Goal: Task Accomplishment & Management: Complete application form

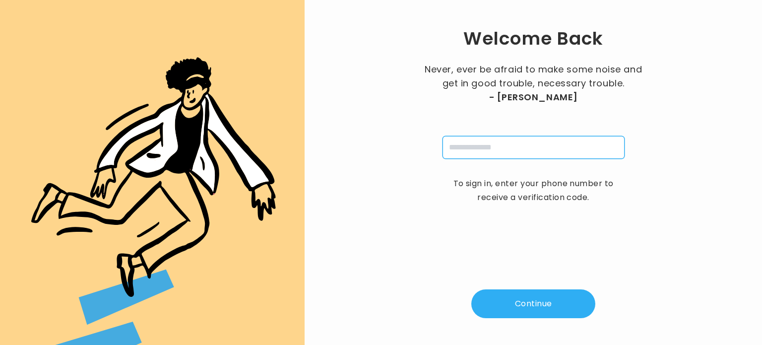
click at [486, 150] on input "tel" at bounding box center [533, 147] width 182 height 23
type input "**********"
click at [509, 292] on button "Continue" at bounding box center [533, 303] width 124 height 29
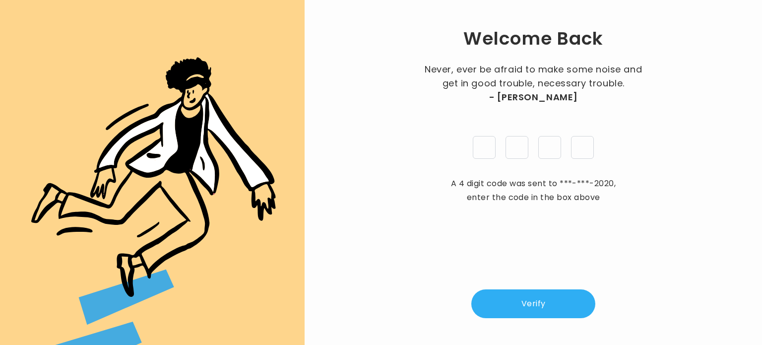
type input "*"
click at [513, 301] on button "Verify" at bounding box center [533, 303] width 124 height 29
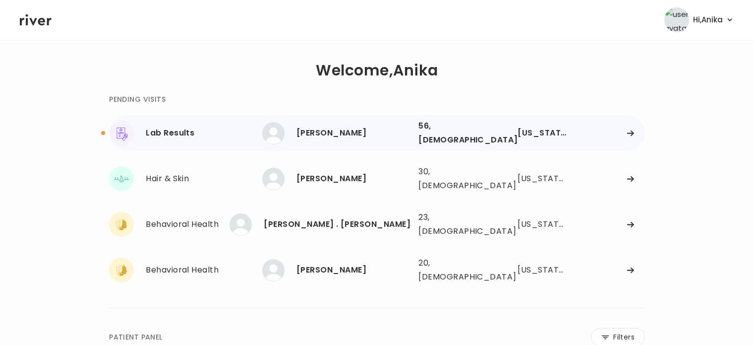
click at [343, 130] on div "Shelly Sheets" at bounding box center [354, 133] width 114 height 14
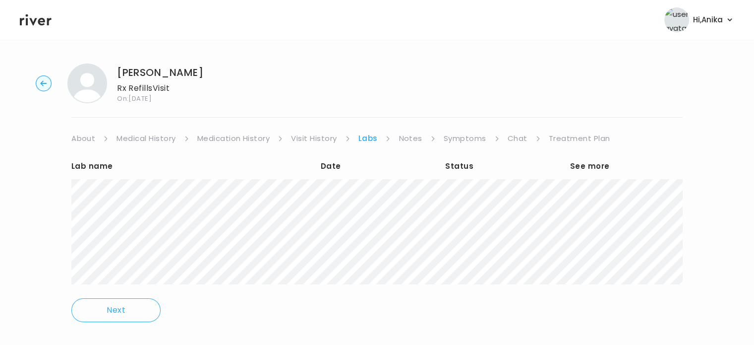
click at [564, 142] on link "Treatment Plan" at bounding box center [580, 138] width 62 height 14
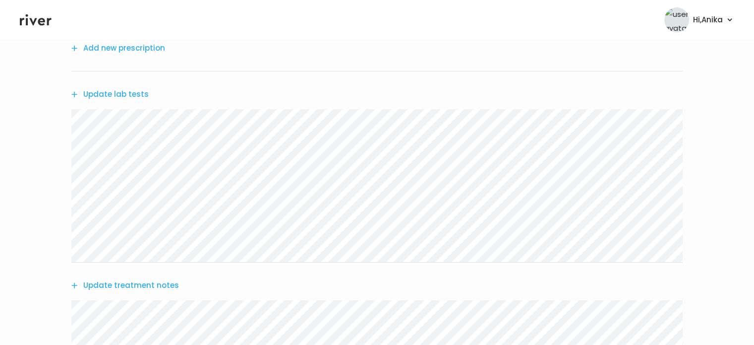
scroll to position [121, 0]
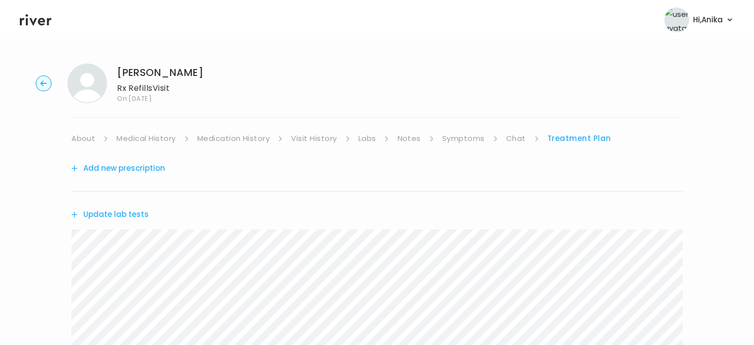
click at [363, 135] on link "Labs" at bounding box center [368, 138] width 18 height 14
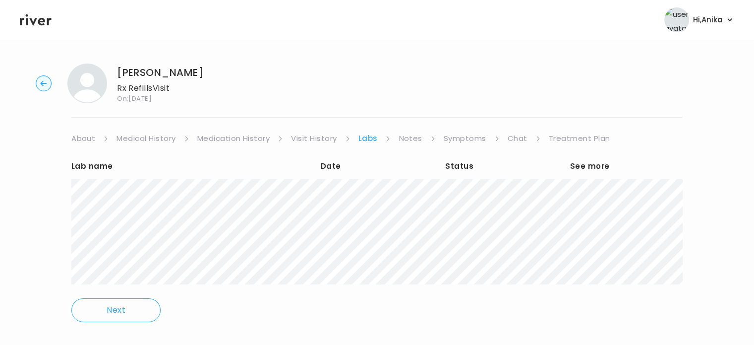
click at [36, 23] on icon at bounding box center [36, 19] width 32 height 15
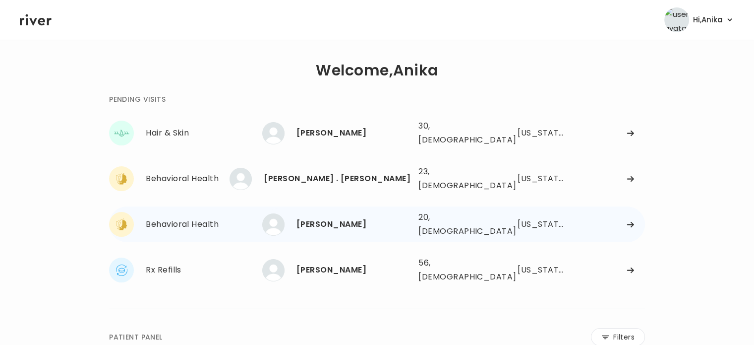
click at [325, 217] on div "[PERSON_NAME]" at bounding box center [354, 224] width 114 height 14
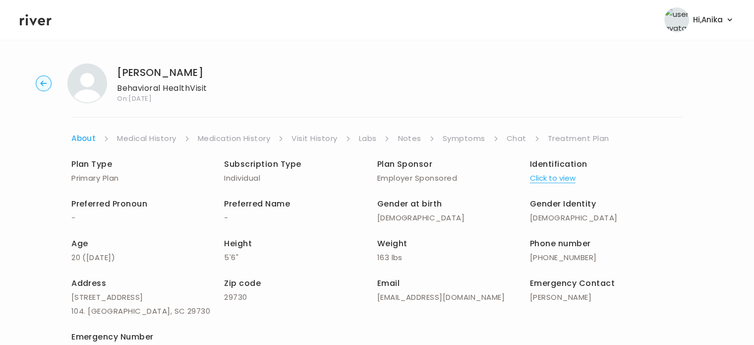
click at [541, 178] on button "Click to view" at bounding box center [553, 178] width 46 height 14
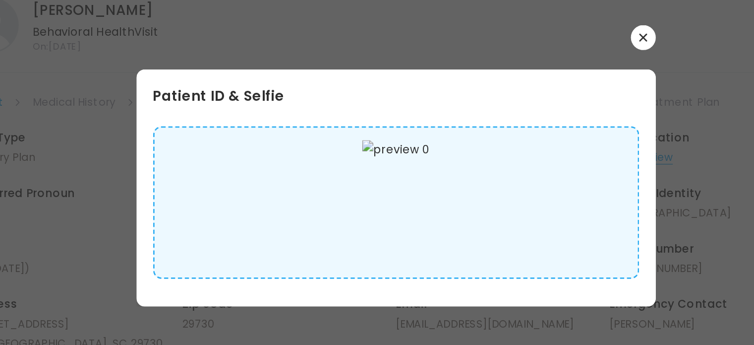
scroll to position [11, 0]
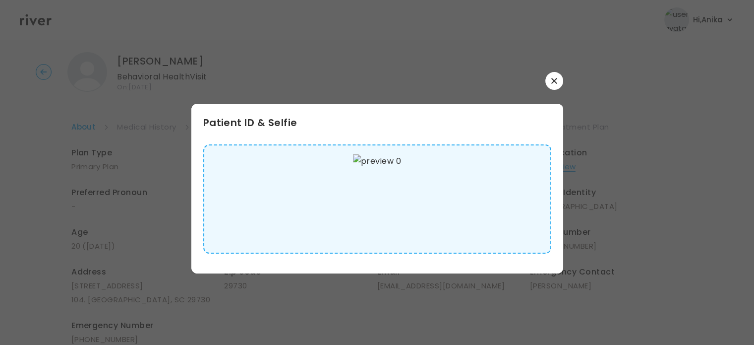
click at [553, 81] on icon "button" at bounding box center [554, 80] width 5 height 5
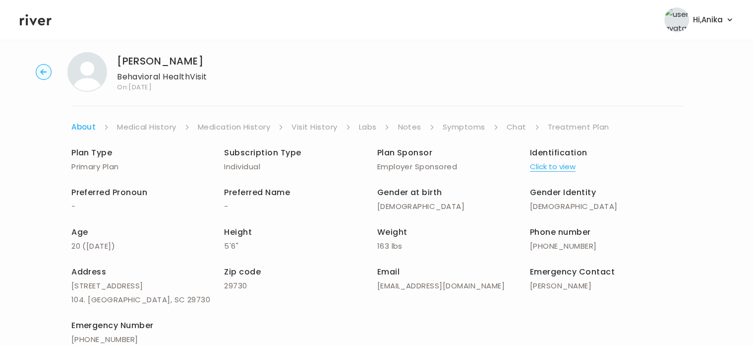
click at [158, 129] on link "Medical History" at bounding box center [146, 127] width 59 height 14
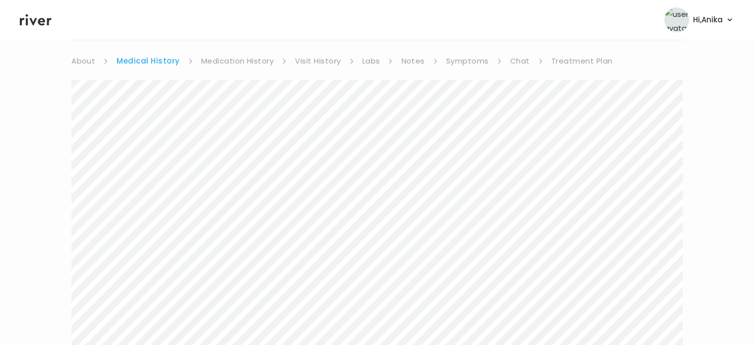
scroll to position [71, 0]
click at [232, 63] on link "Medication History" at bounding box center [237, 68] width 73 height 14
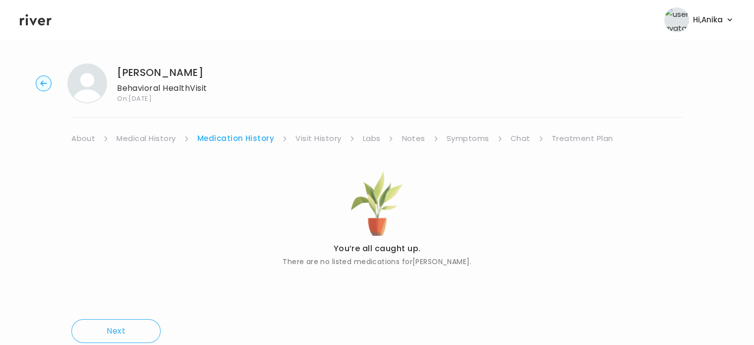
click at [320, 141] on link "Visit History" at bounding box center [319, 138] width 46 height 14
click at [372, 141] on link "Labs" at bounding box center [371, 138] width 18 height 14
click at [411, 143] on link "Notes" at bounding box center [410, 138] width 23 height 14
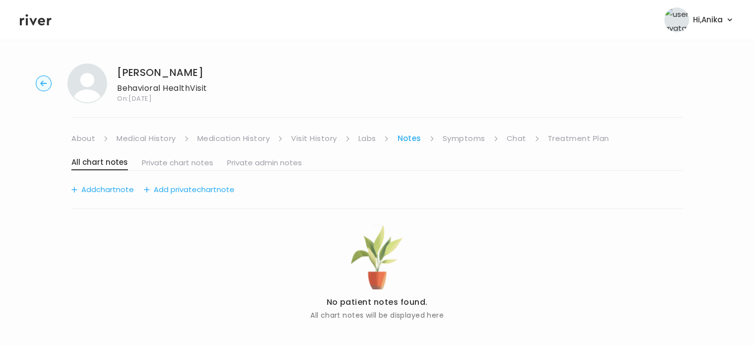
click at [462, 140] on link "Symptoms" at bounding box center [464, 138] width 43 height 14
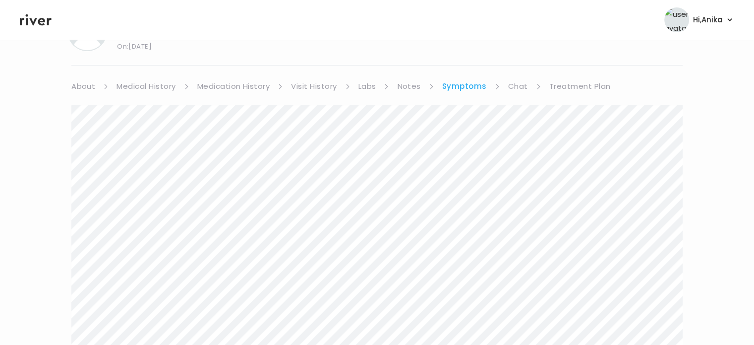
scroll to position [66, 0]
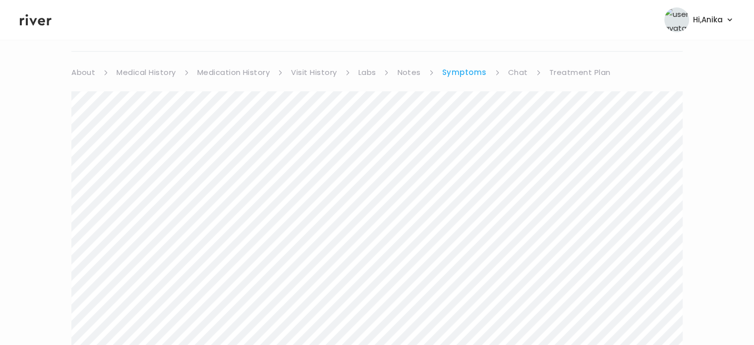
click at [87, 72] on link "About" at bounding box center [83, 72] width 24 height 14
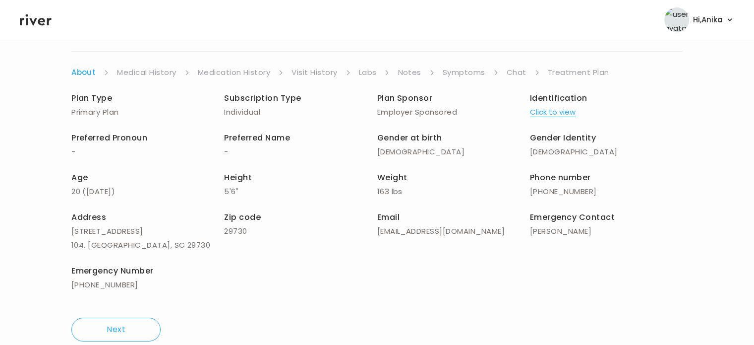
click at [452, 67] on link "Symptoms" at bounding box center [464, 72] width 43 height 14
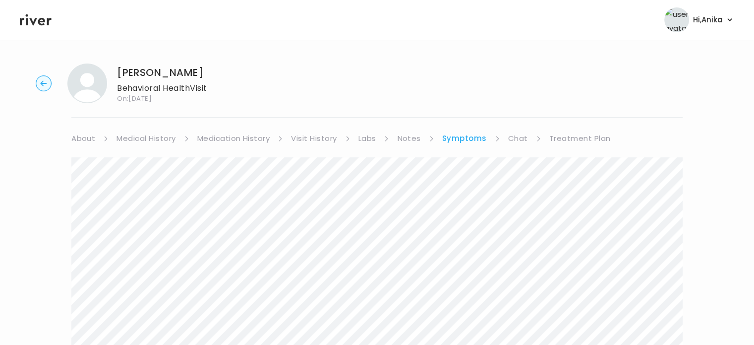
click at [568, 131] on link "Treatment Plan" at bounding box center [581, 138] width 62 height 14
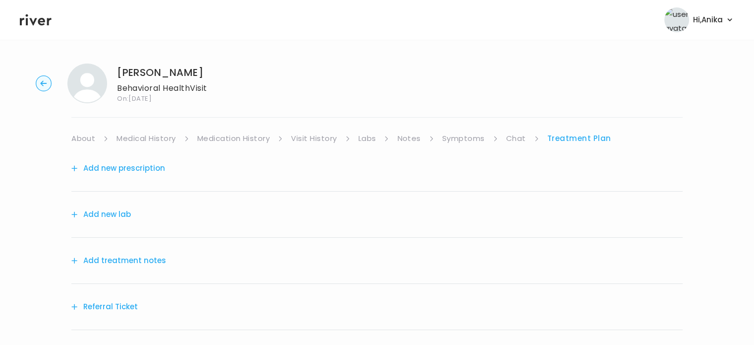
click at [143, 258] on button "Add treatment notes" at bounding box center [118, 260] width 95 height 14
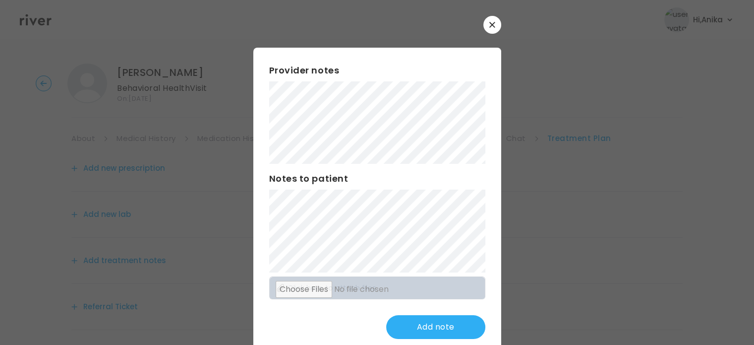
click at [491, 26] on icon "button" at bounding box center [493, 25] width 6 height 6
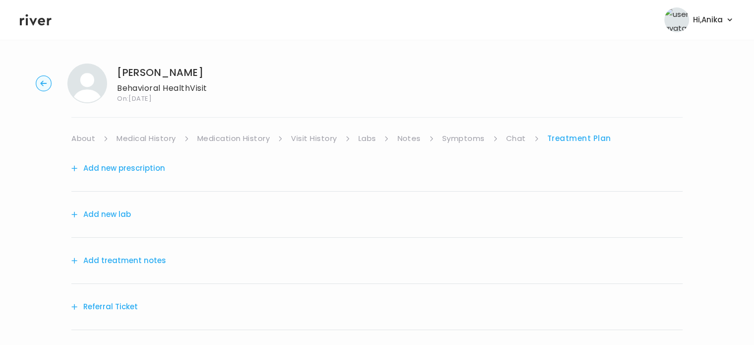
click at [466, 138] on link "Symptoms" at bounding box center [463, 138] width 43 height 14
click at [465, 138] on link "Symptoms" at bounding box center [463, 138] width 43 height 14
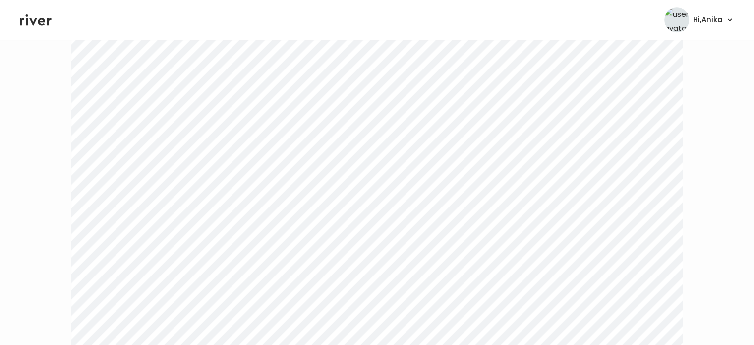
scroll to position [1609, 0]
click at [38, 19] on icon at bounding box center [36, 19] width 32 height 15
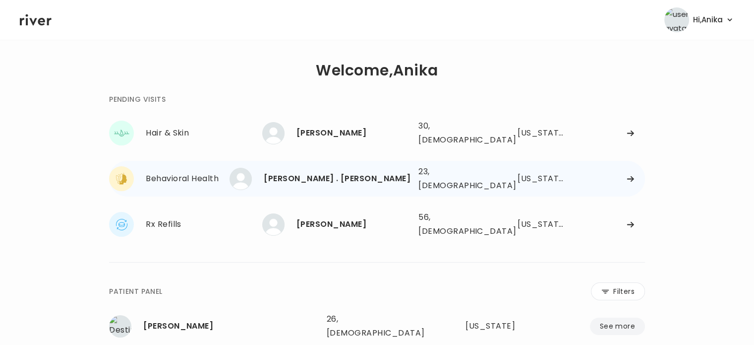
click at [327, 176] on div "Michelle . Ward" at bounding box center [337, 179] width 147 height 14
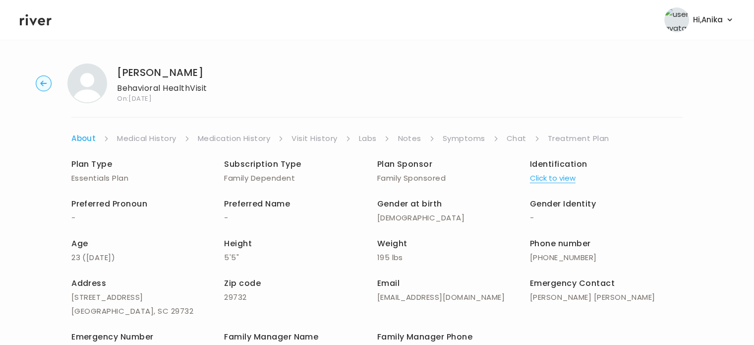
click at [559, 180] on button "Click to view" at bounding box center [553, 178] width 46 height 14
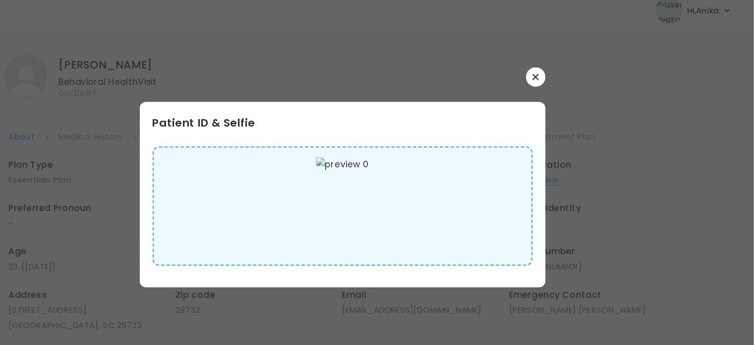
scroll to position [3, 0]
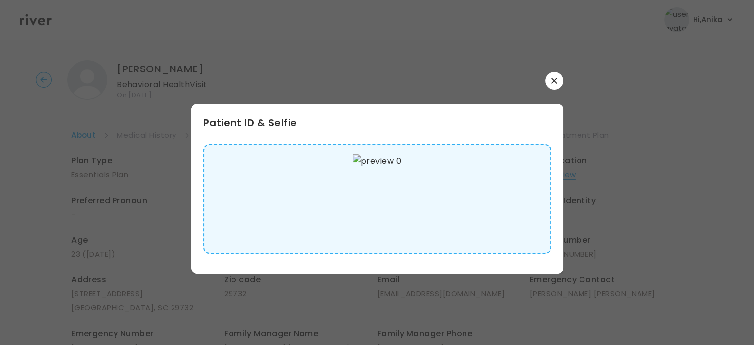
click at [550, 83] on button "button" at bounding box center [555, 81] width 18 height 18
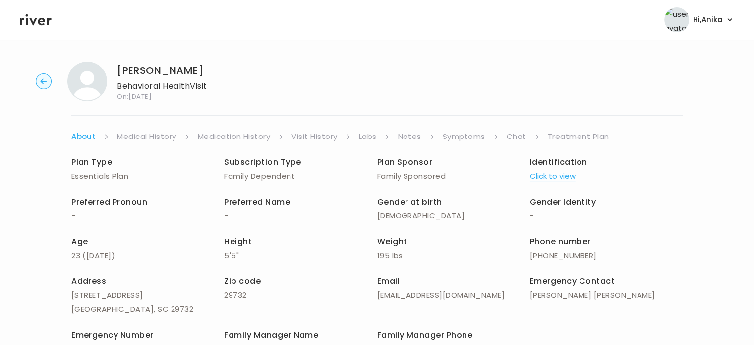
scroll to position [0, 0]
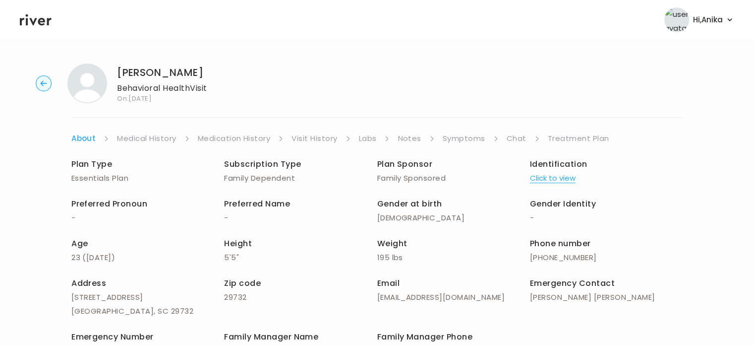
click at [153, 137] on link "Medical History" at bounding box center [146, 138] width 59 height 14
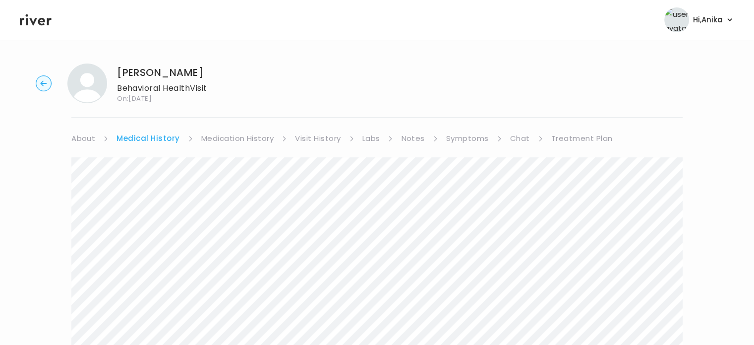
click at [249, 136] on link "Medication History" at bounding box center [237, 138] width 73 height 14
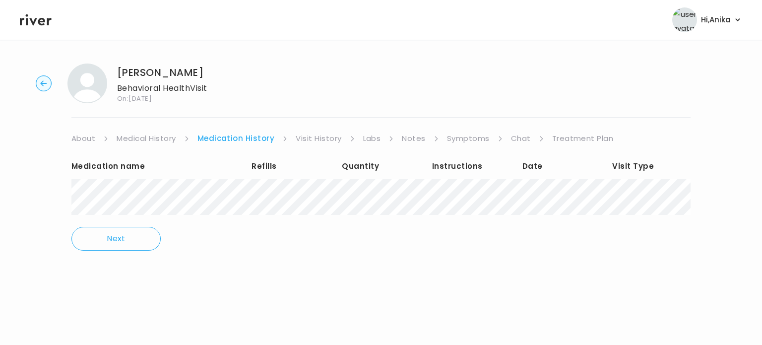
click at [324, 135] on link "Visit History" at bounding box center [319, 138] width 46 height 14
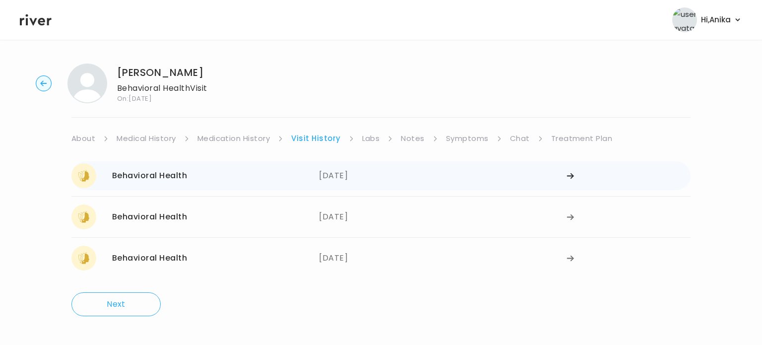
click at [358, 176] on div "07/10/2025" at bounding box center [443, 175] width 248 height 25
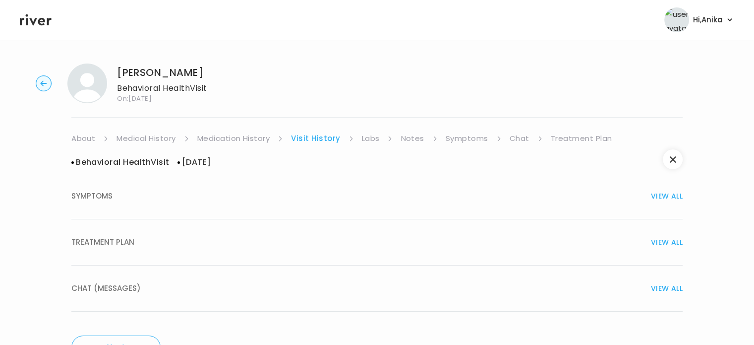
click at [348, 240] on div "TREATMENT PLAN VIEW ALL" at bounding box center [377, 242] width 612 height 14
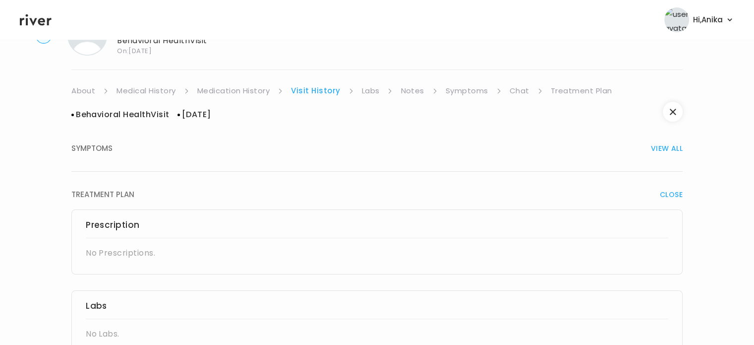
scroll to position [38, 0]
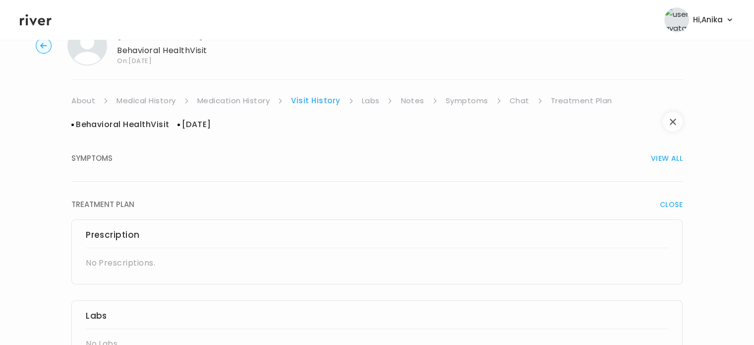
click at [676, 123] on icon "button" at bounding box center [673, 122] width 6 height 6
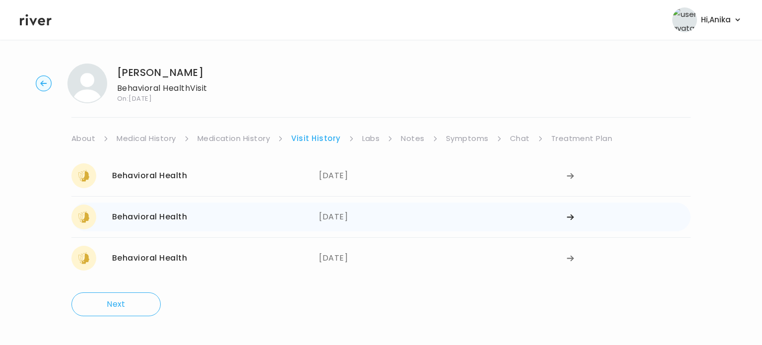
click at [485, 226] on div "07/08/2025" at bounding box center [443, 216] width 248 height 25
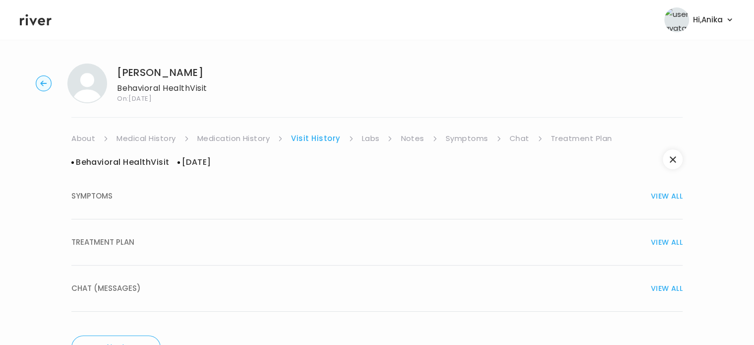
click at [498, 253] on button "TREATMENT PLAN VIEW ALL" at bounding box center [377, 242] width 612 height 46
click at [674, 165] on button "button" at bounding box center [673, 159] width 20 height 20
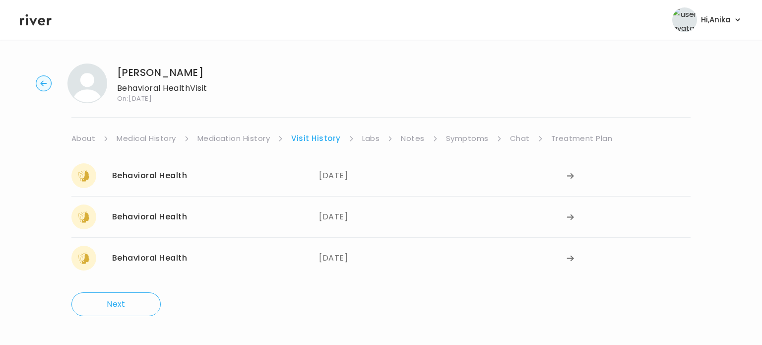
click at [372, 134] on link "Labs" at bounding box center [371, 138] width 18 height 14
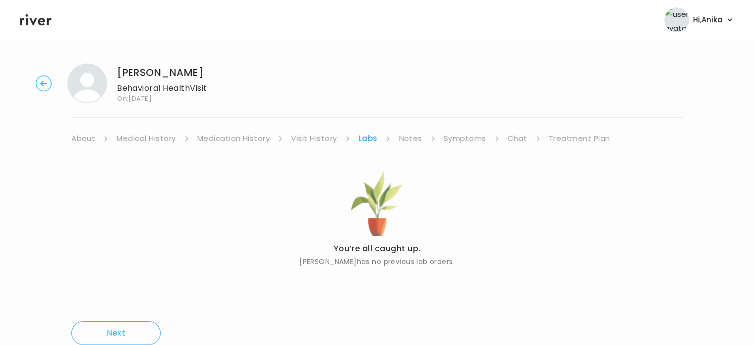
click at [404, 141] on link "Notes" at bounding box center [410, 138] width 23 height 14
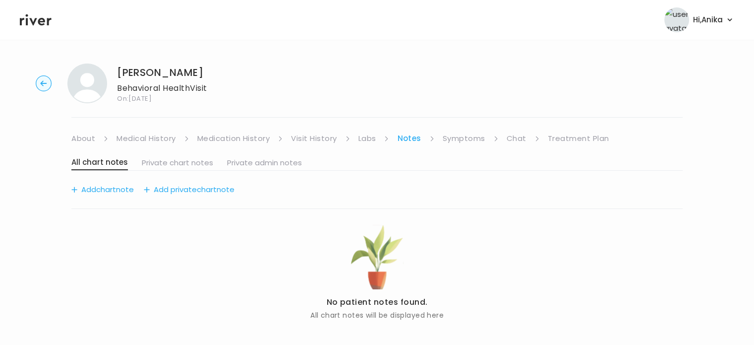
click at [448, 140] on link "Symptoms" at bounding box center [464, 138] width 43 height 14
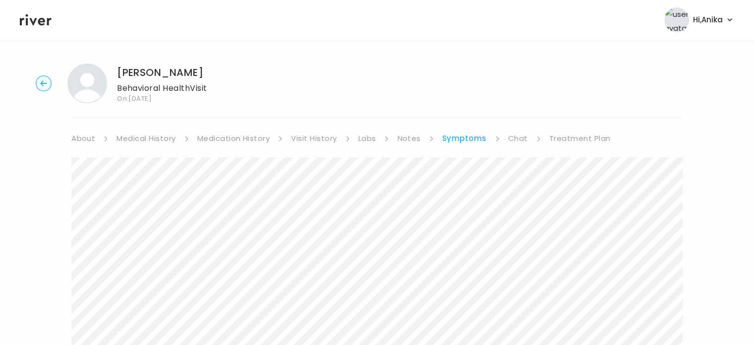
click at [571, 139] on link "Treatment Plan" at bounding box center [581, 138] width 62 height 14
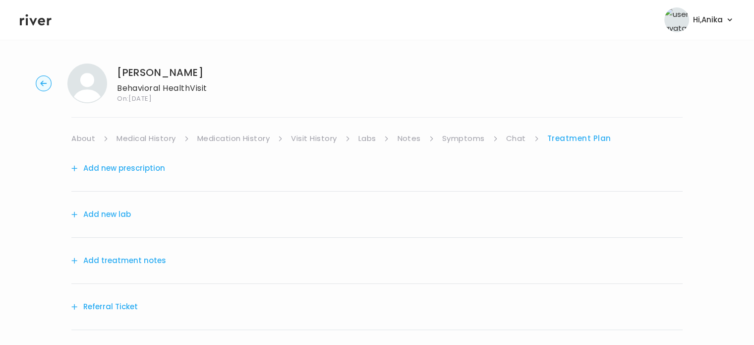
click at [125, 262] on button "Add treatment notes" at bounding box center [118, 260] width 95 height 14
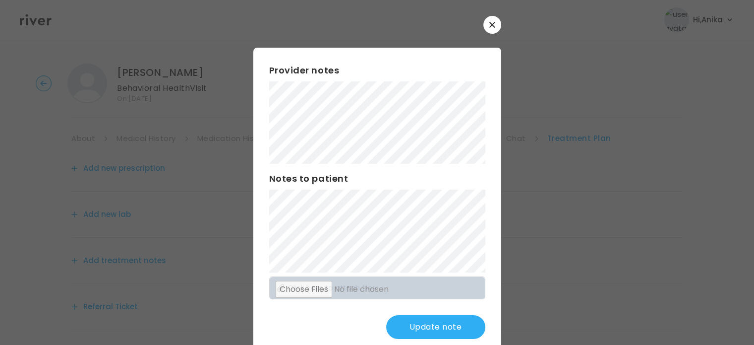
click at [417, 324] on button "Update note" at bounding box center [435, 327] width 99 height 24
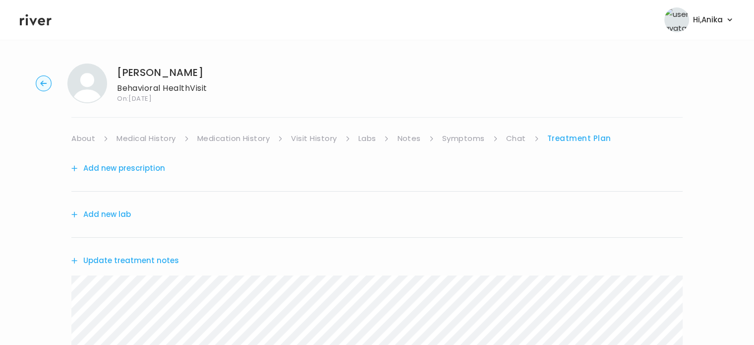
click at [447, 147] on div "Add new prescription" at bounding box center [377, 168] width 612 height 46
click at [456, 135] on link "Symptoms" at bounding box center [463, 138] width 43 height 14
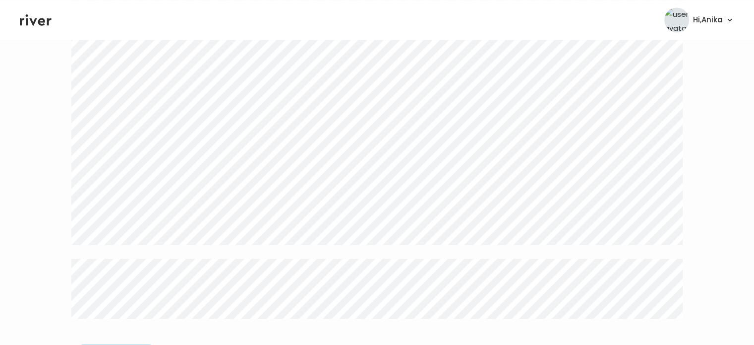
scroll to position [1609, 0]
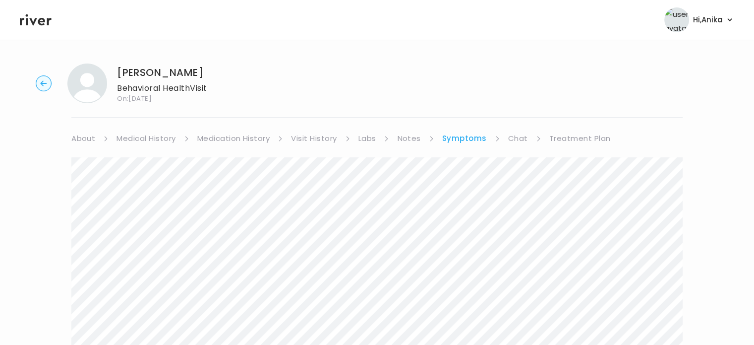
click at [575, 139] on link "Treatment Plan" at bounding box center [581, 138] width 62 height 14
click at [131, 260] on button "Update treatment notes" at bounding box center [125, 260] width 108 height 14
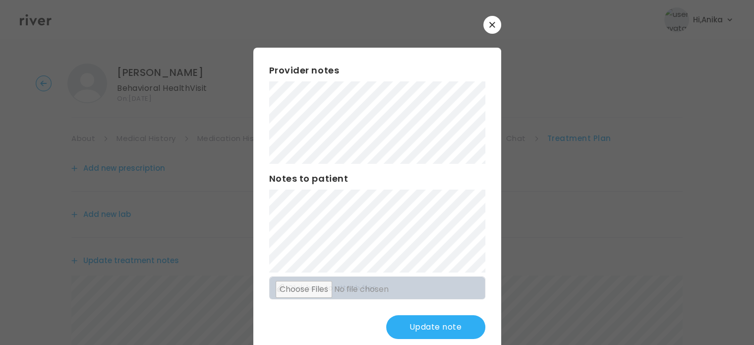
click at [421, 333] on button "Update note" at bounding box center [435, 327] width 99 height 24
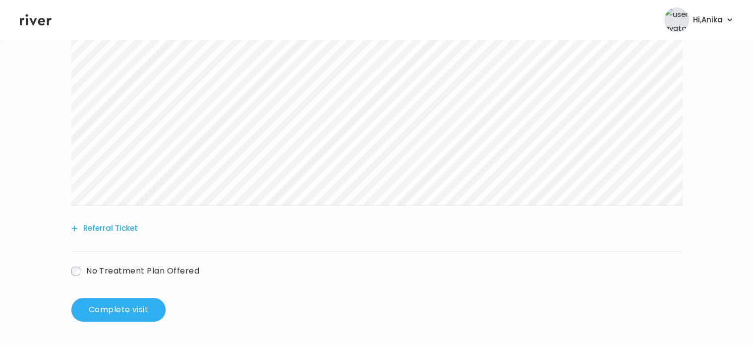
click at [110, 225] on button "Referral Ticket" at bounding box center [104, 228] width 66 height 14
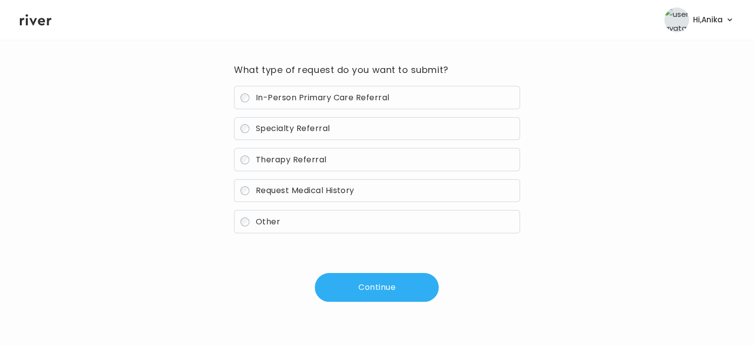
click at [285, 159] on span "Therapy Referral" at bounding box center [291, 159] width 71 height 11
click at [367, 283] on button "Continue" at bounding box center [377, 287] width 124 height 29
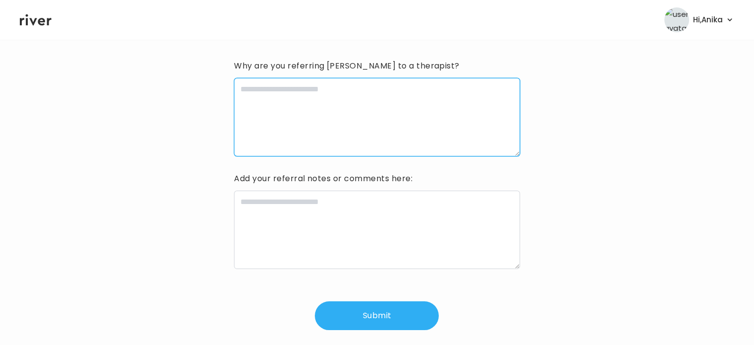
click at [383, 126] on textarea at bounding box center [377, 117] width 286 height 78
type textarea "**********"
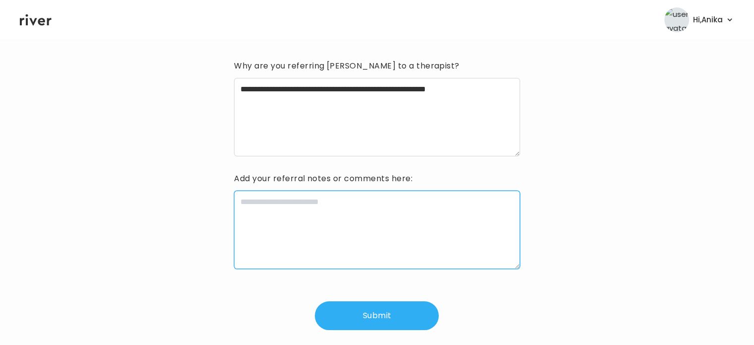
click at [352, 244] on textarea at bounding box center [377, 229] width 286 height 78
type textarea "*"
type textarea "**********"
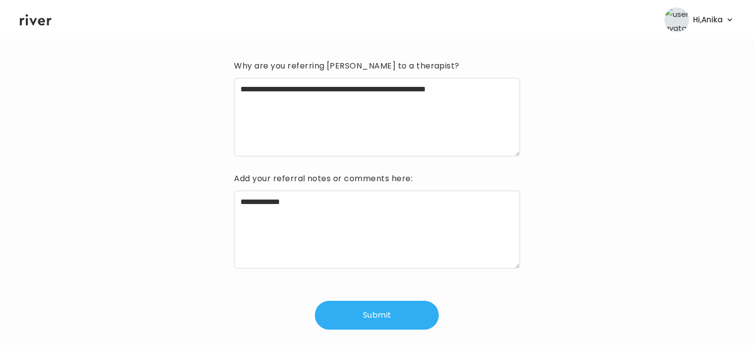
click at [368, 316] on button "Submit" at bounding box center [377, 315] width 124 height 29
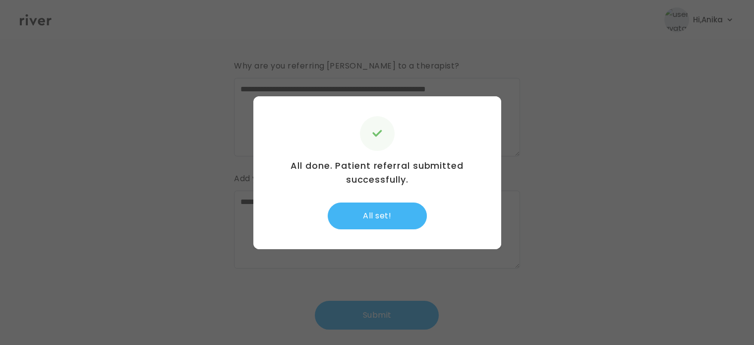
click at [391, 214] on button "All set!" at bounding box center [377, 215] width 99 height 27
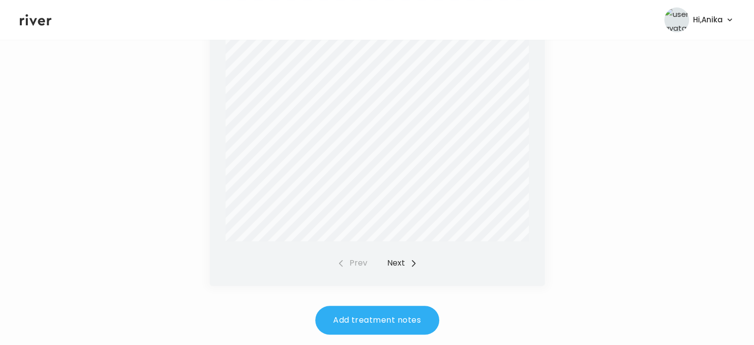
scroll to position [400, 0]
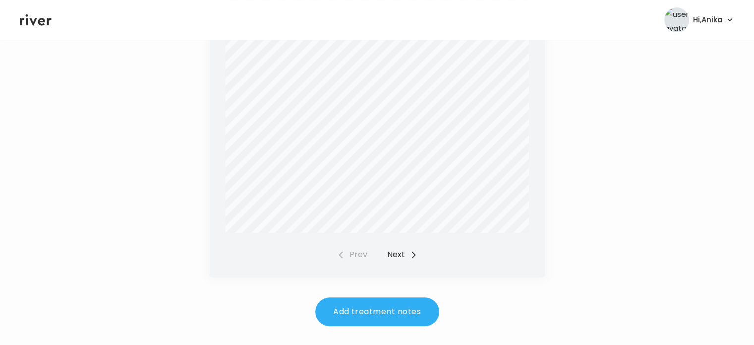
click at [393, 252] on button "Next" at bounding box center [402, 255] width 30 height 14
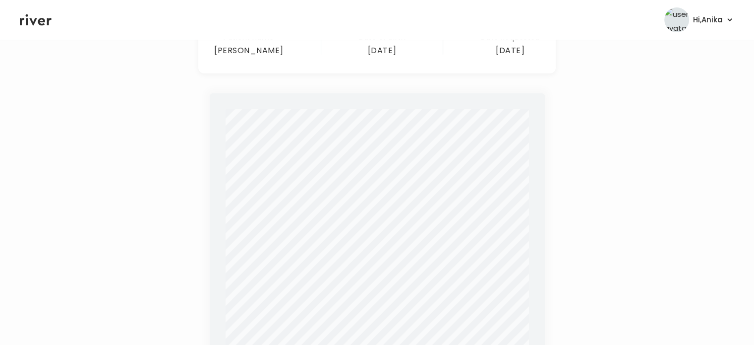
scroll to position [0, 0]
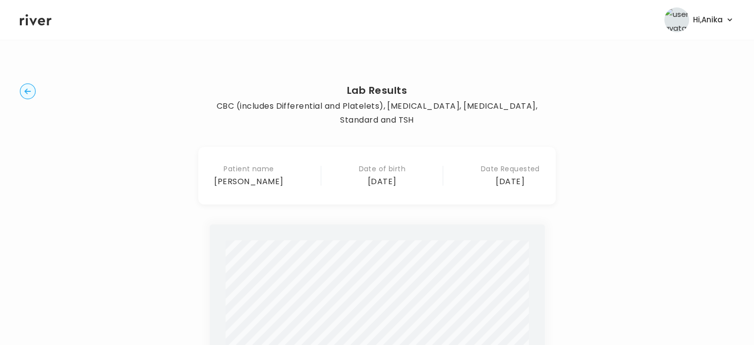
click at [28, 87] on circle "button" at bounding box center [27, 91] width 15 height 15
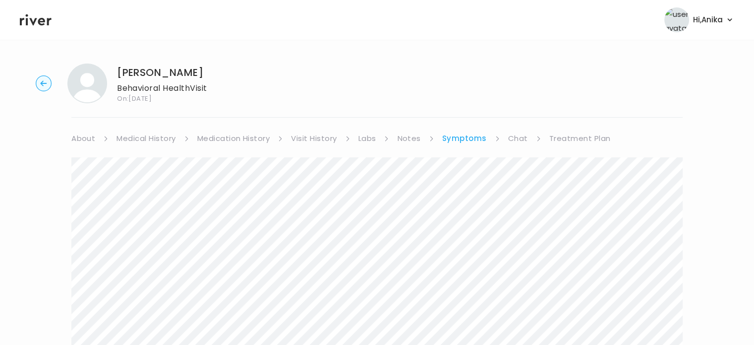
click at [571, 144] on link "Treatment Plan" at bounding box center [581, 138] width 62 height 14
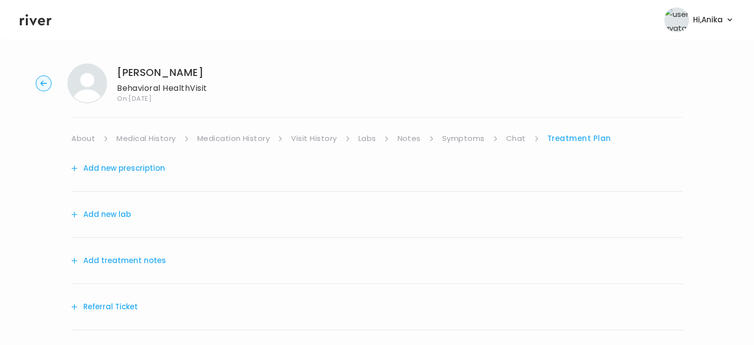
click at [571, 143] on link "Treatment Plan" at bounding box center [580, 138] width 64 height 14
click at [115, 256] on button "Add treatment notes" at bounding box center [118, 260] width 95 height 14
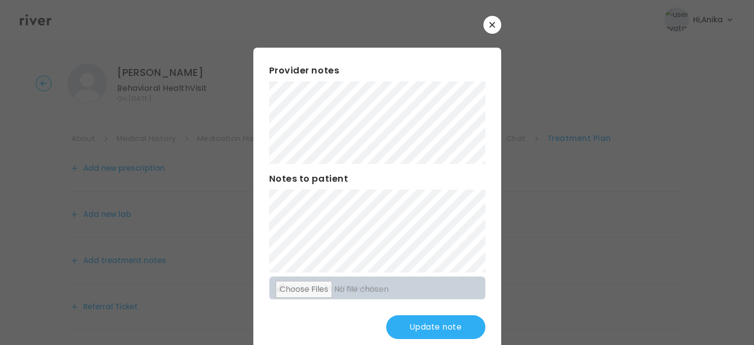
click at [411, 326] on button "Update note" at bounding box center [435, 327] width 99 height 24
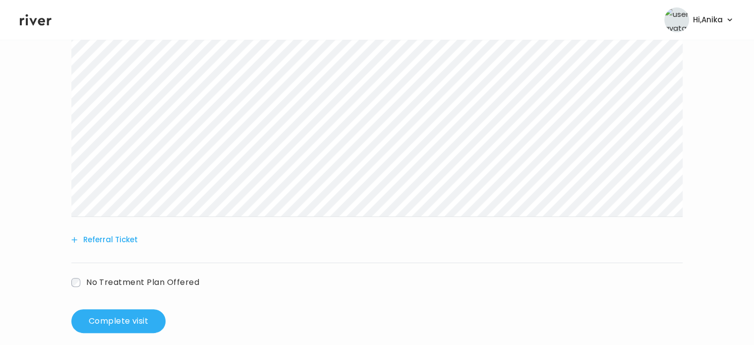
scroll to position [254, 0]
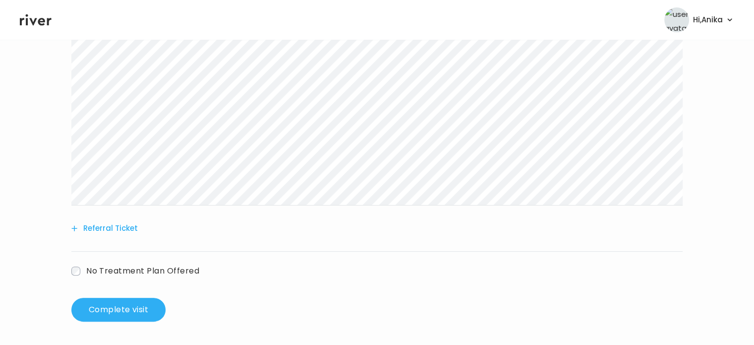
click at [118, 231] on button "Referral Ticket" at bounding box center [104, 228] width 66 height 14
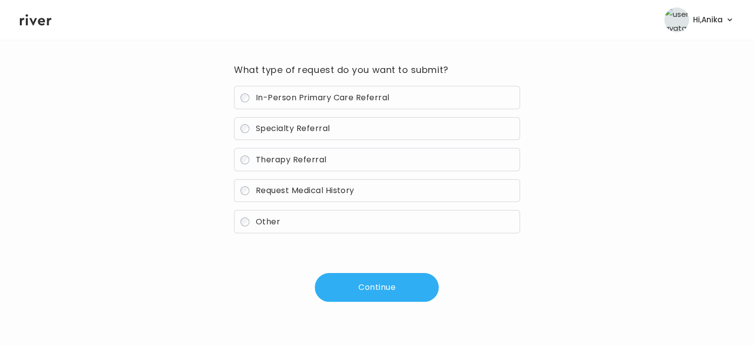
click at [311, 151] on label "Therapy Referral" at bounding box center [377, 159] width 286 height 23
click at [358, 285] on button "Continue" at bounding box center [377, 287] width 124 height 29
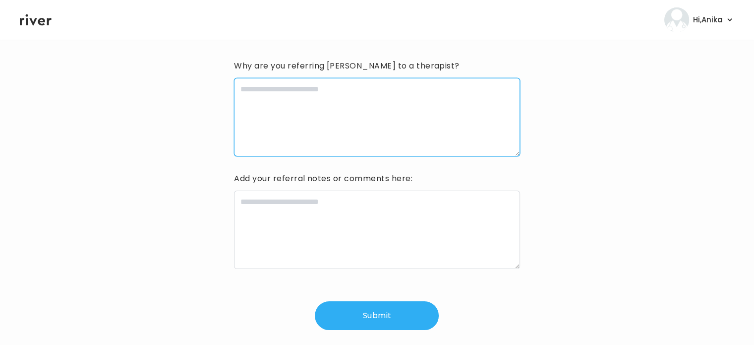
click at [349, 125] on textarea at bounding box center [377, 117] width 286 height 78
type textarea "*"
type textarea "**********"
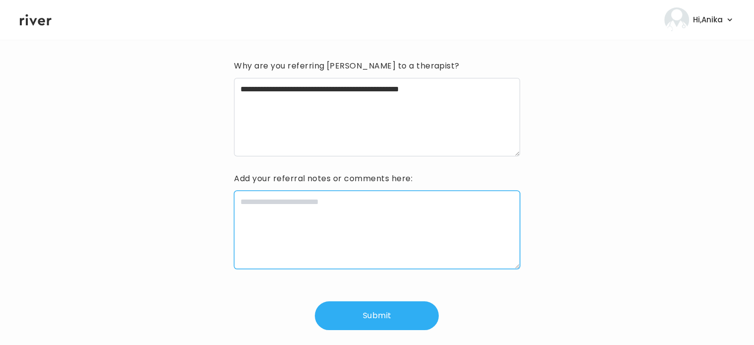
click at [322, 230] on textarea at bounding box center [377, 229] width 286 height 78
type textarea "*"
type textarea "**********"
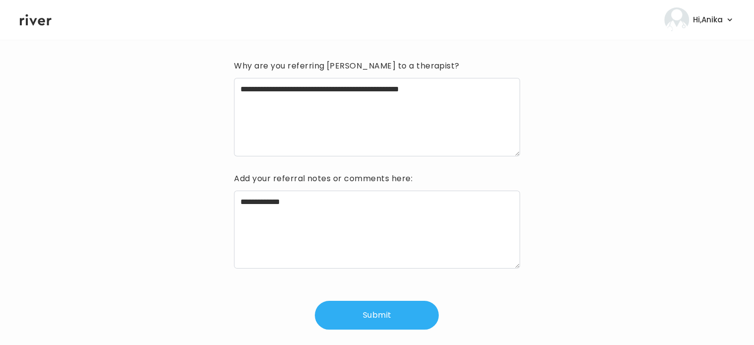
click at [372, 303] on button "Submit" at bounding box center [377, 315] width 124 height 29
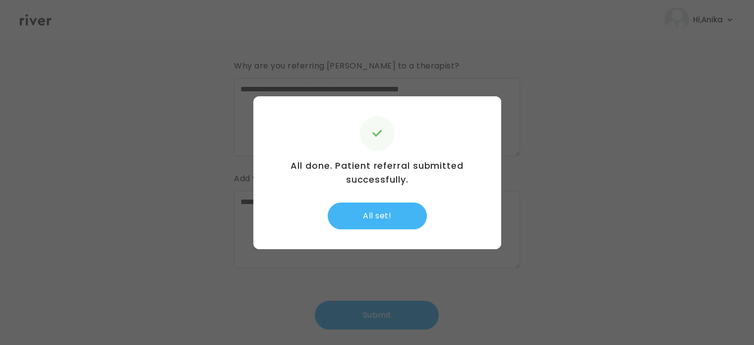
click at [387, 214] on button "All set!" at bounding box center [377, 215] width 99 height 27
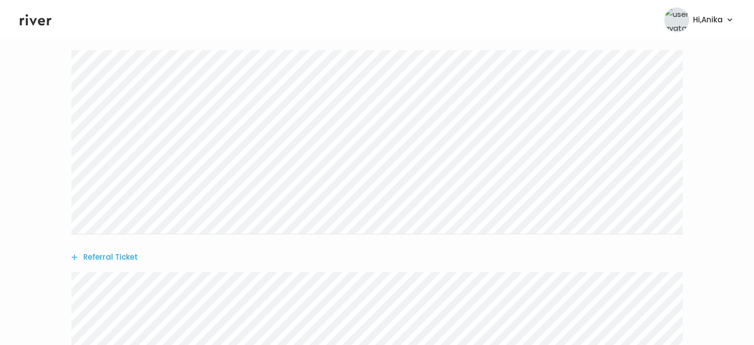
scroll to position [326, 0]
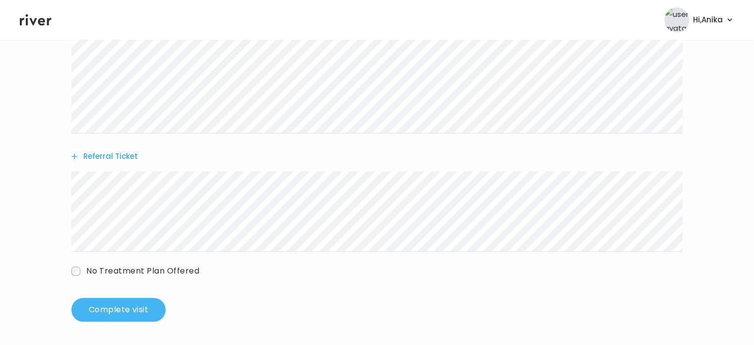
click at [133, 311] on button "Complete visit" at bounding box center [118, 310] width 94 height 24
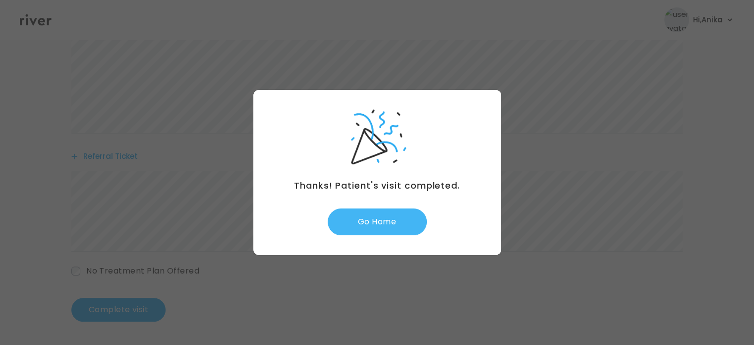
click at [377, 224] on button "Go Home" at bounding box center [377, 221] width 99 height 27
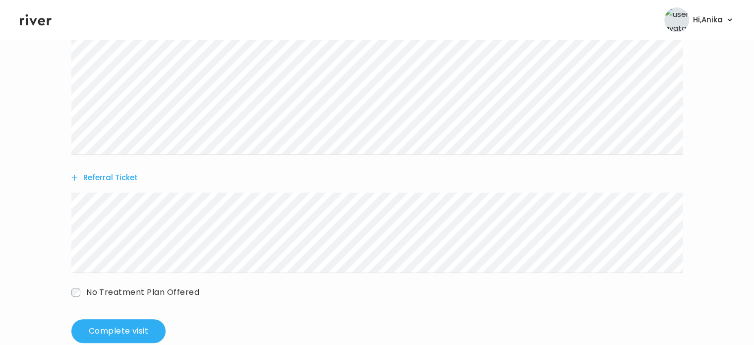
scroll to position [315, 0]
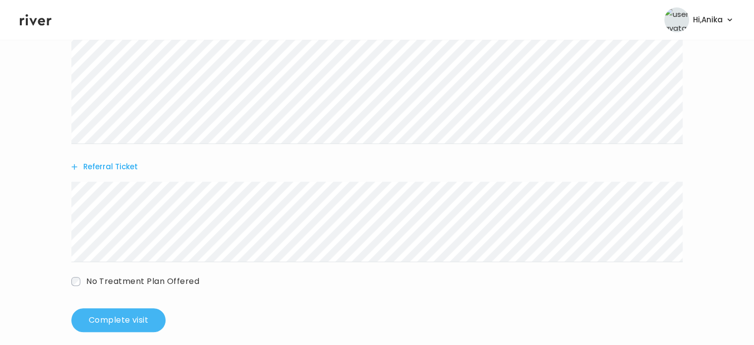
click at [116, 317] on button "Complete visit" at bounding box center [118, 320] width 94 height 24
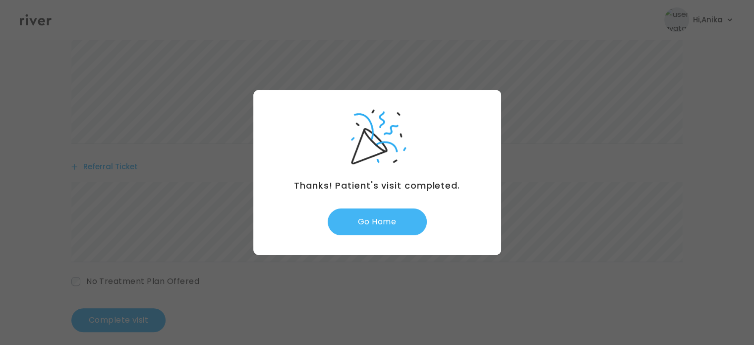
click at [376, 220] on button "Go Home" at bounding box center [377, 221] width 99 height 27
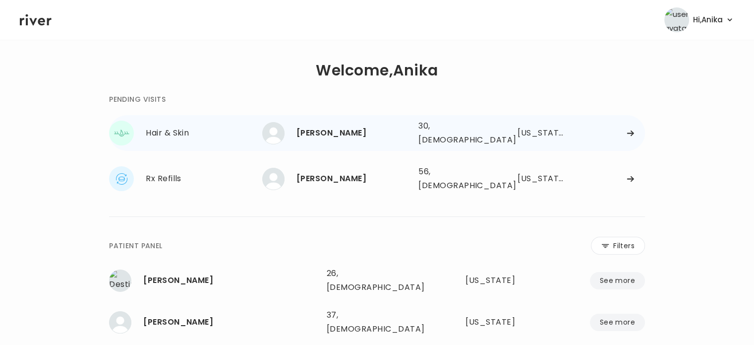
click at [336, 126] on div "[PERSON_NAME]" at bounding box center [354, 133] width 114 height 14
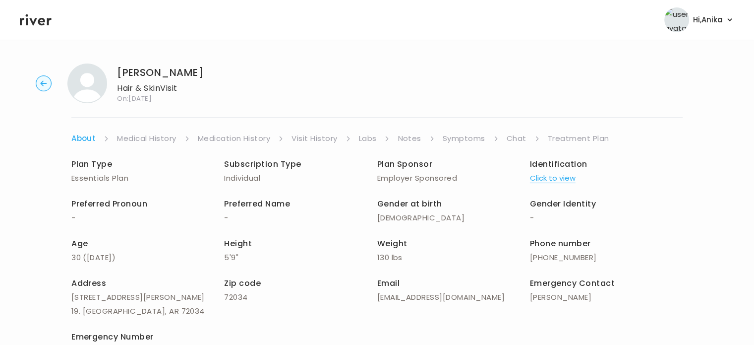
click at [547, 180] on button "Click to view" at bounding box center [553, 178] width 46 height 14
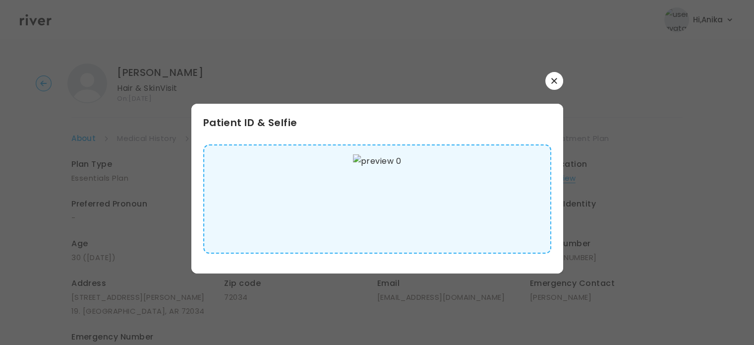
click at [559, 76] on button "button" at bounding box center [555, 81] width 18 height 18
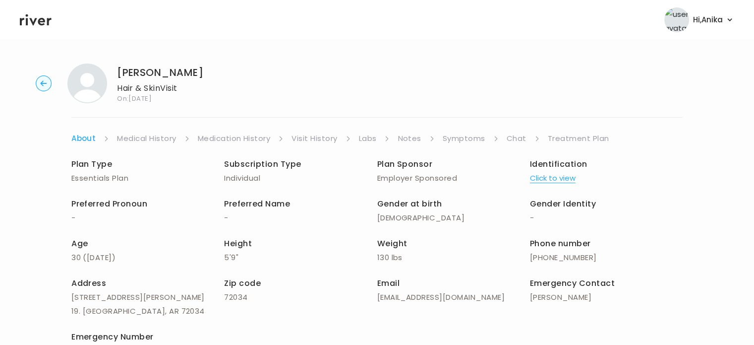
click at [148, 143] on link "Medical History" at bounding box center [146, 138] width 59 height 14
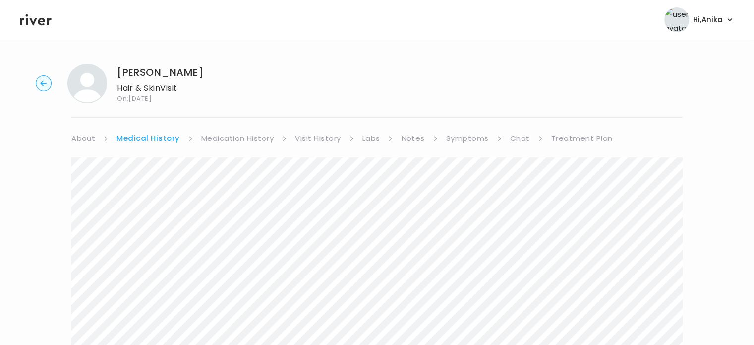
click at [242, 138] on link "Medication History" at bounding box center [237, 138] width 73 height 14
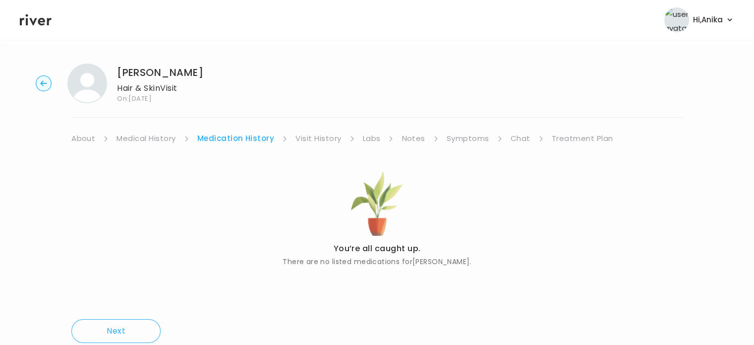
click at [317, 135] on link "Visit History" at bounding box center [319, 138] width 46 height 14
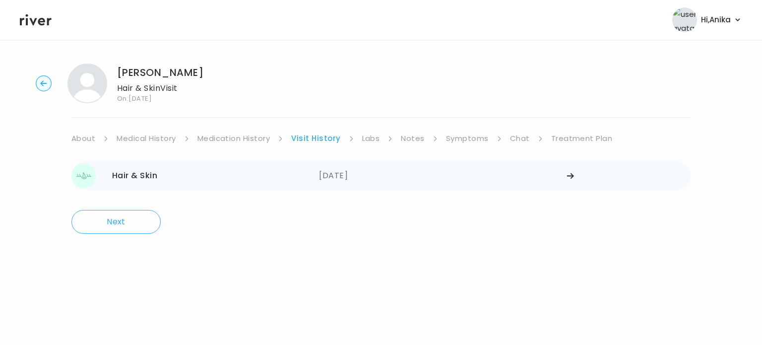
click at [359, 175] on div "[DATE]" at bounding box center [443, 175] width 248 height 25
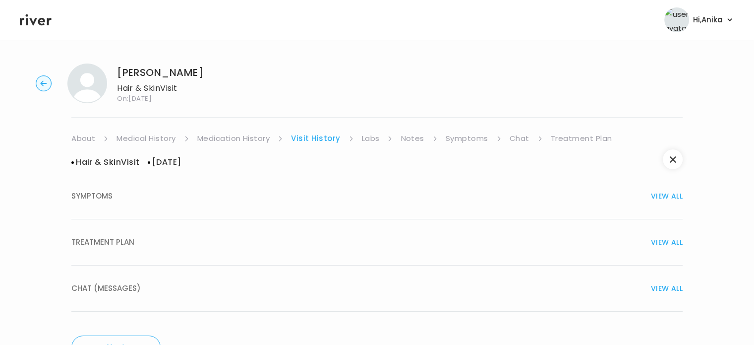
click at [359, 239] on div "TREATMENT PLAN VIEW ALL" at bounding box center [377, 242] width 612 height 14
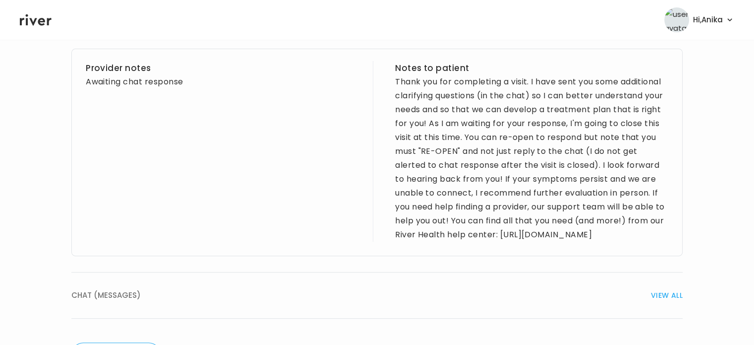
scroll to position [416, 0]
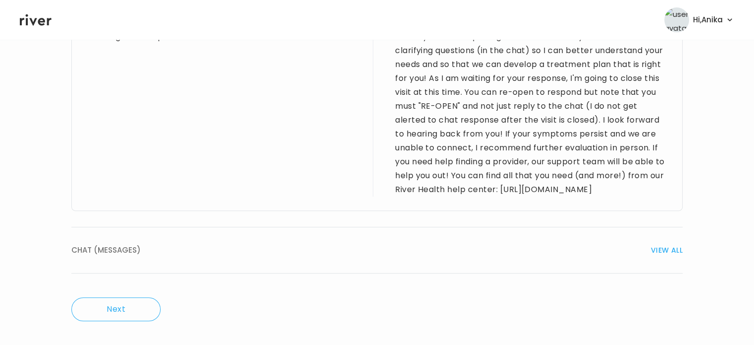
click at [665, 246] on span "VIEW ALL" at bounding box center [667, 250] width 32 height 14
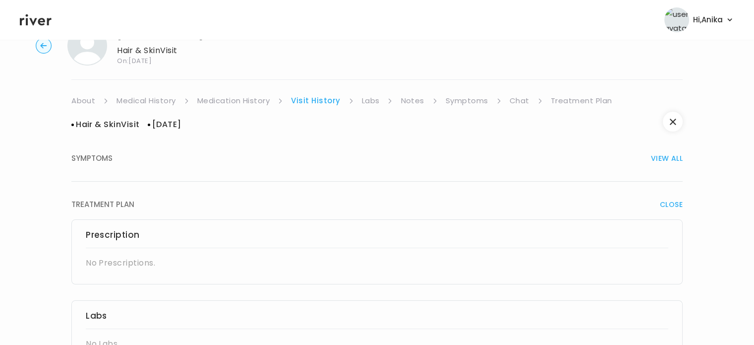
scroll to position [4, 0]
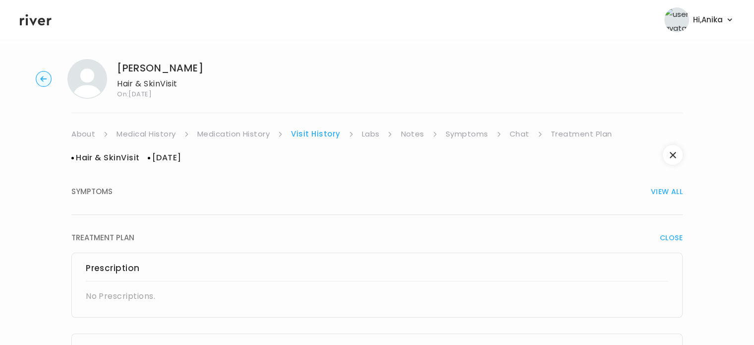
click at [379, 133] on li "Labs" at bounding box center [377, 134] width 31 height 14
click at [375, 132] on link "Labs" at bounding box center [371, 134] width 18 height 14
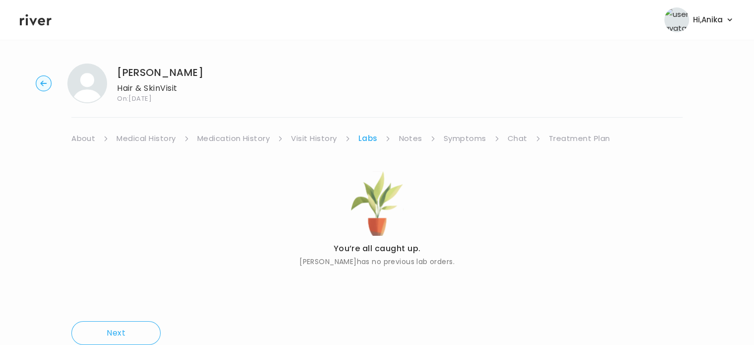
click at [404, 141] on link "Notes" at bounding box center [410, 138] width 23 height 14
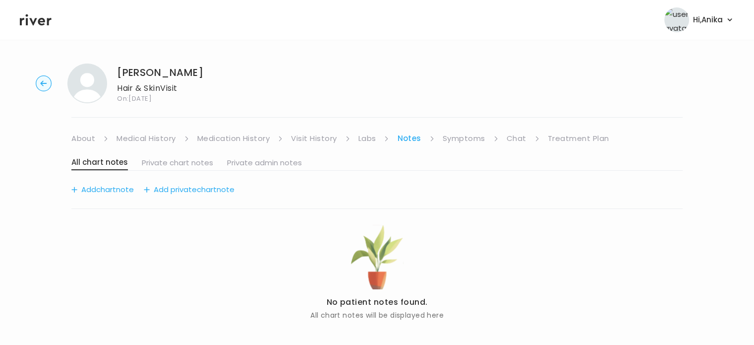
click at [470, 140] on link "Symptoms" at bounding box center [464, 138] width 43 height 14
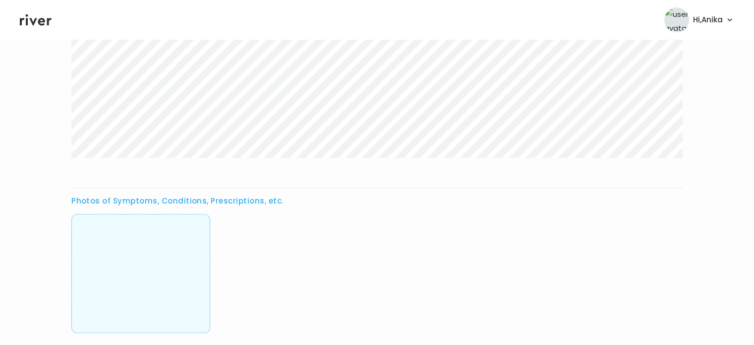
scroll to position [397, 0]
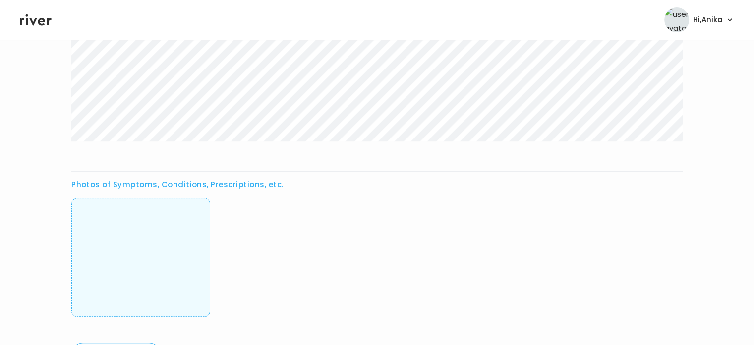
click at [141, 255] on img at bounding box center [141, 257] width 0 height 98
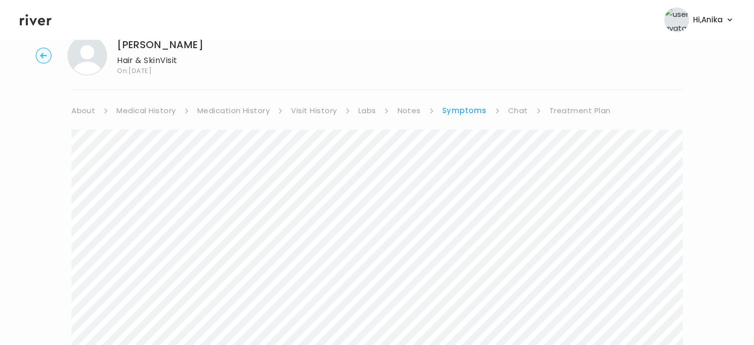
scroll to position [24, 0]
click at [412, 107] on link "Notes" at bounding box center [408, 114] width 23 height 14
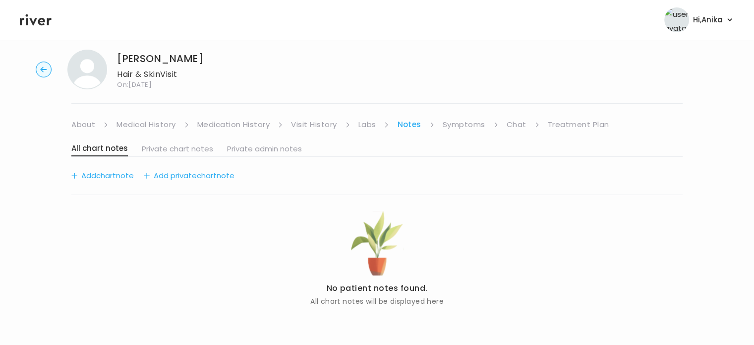
scroll to position [13, 0]
click at [322, 125] on link "Visit History" at bounding box center [314, 125] width 46 height 14
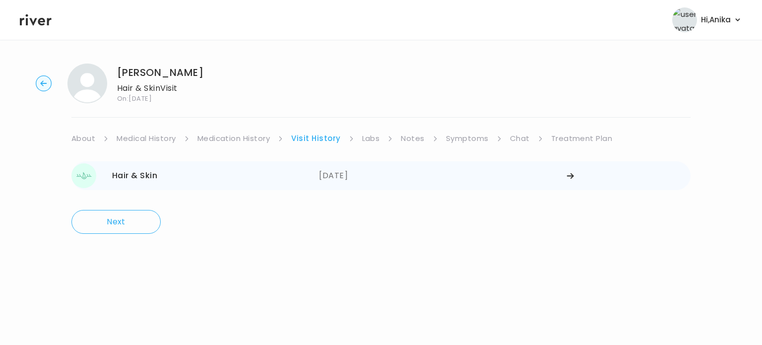
click at [564, 178] on div "[DATE]" at bounding box center [443, 175] width 248 height 25
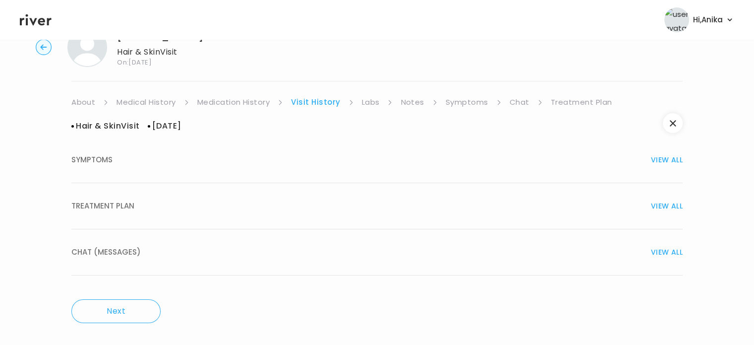
scroll to position [38, 0]
click at [664, 246] on span "VIEW ALL" at bounding box center [667, 251] width 32 height 14
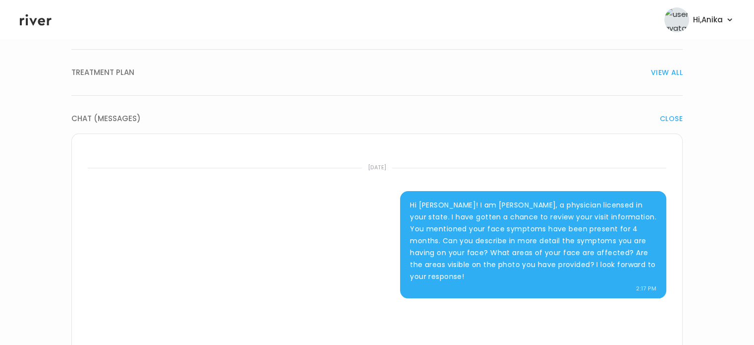
scroll to position [171, 0]
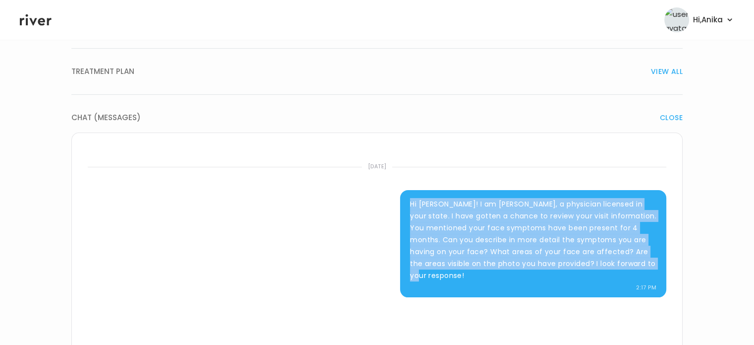
drag, startPoint x: 655, startPoint y: 264, endPoint x: 410, endPoint y: 205, distance: 251.7
click at [410, 205] on p "Hi [PERSON_NAME]! I am [PERSON_NAME], a physician licensed in your state. I hav…" at bounding box center [533, 239] width 247 height 83
copy p "Hi [PERSON_NAME]! I am [PERSON_NAME], a physician licensed in your state. I hav…"
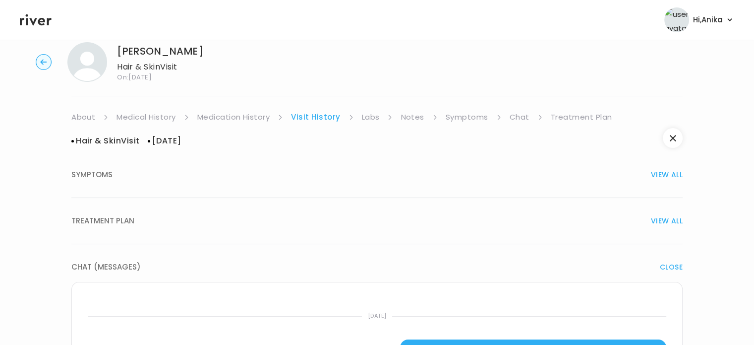
scroll to position [0, 0]
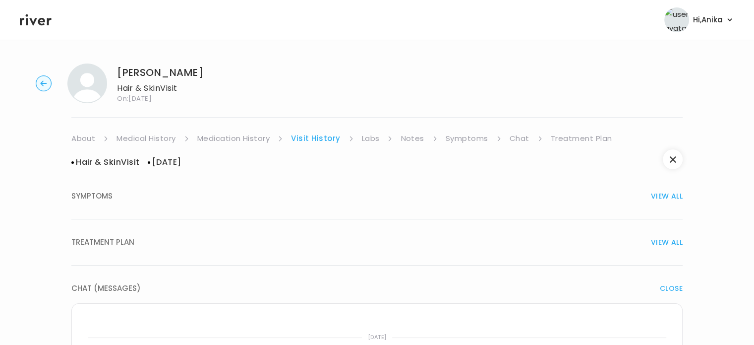
click at [558, 136] on link "Treatment Plan" at bounding box center [582, 138] width 62 height 14
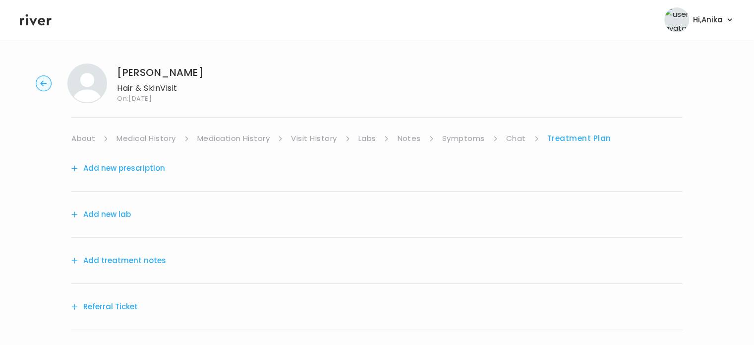
click at [123, 257] on button "Add treatment notes" at bounding box center [118, 260] width 95 height 14
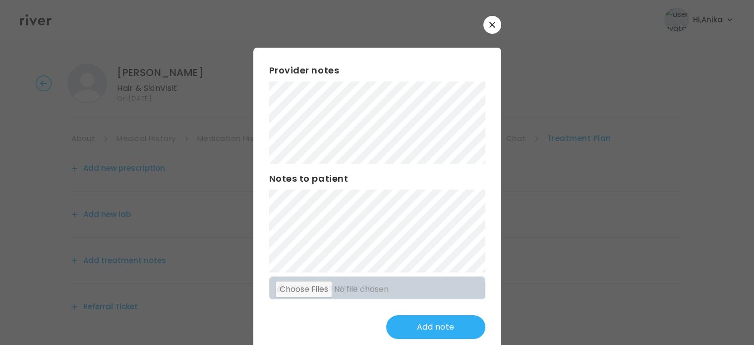
click at [488, 36] on div "Provider notes Notes to patient Click here to attach files Add note" at bounding box center [377, 185] width 248 height 339
click at [492, 19] on button "button" at bounding box center [493, 25] width 18 height 18
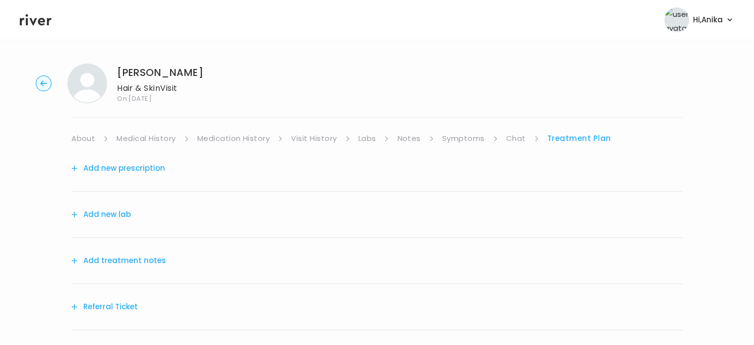
click at [509, 142] on link "Chat" at bounding box center [516, 138] width 20 height 14
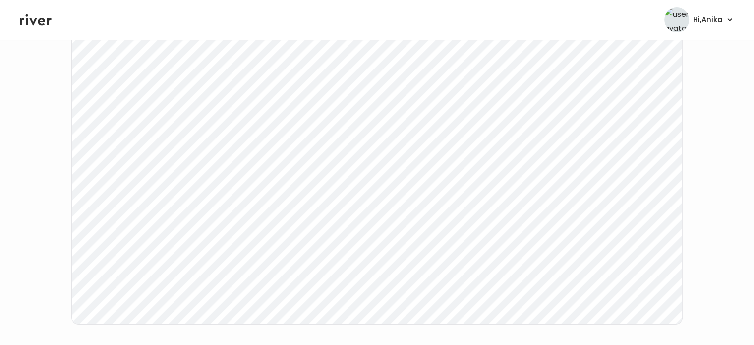
scroll to position [188, 0]
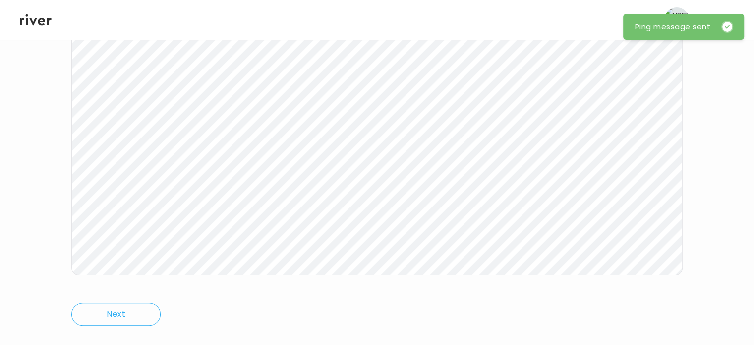
click at [34, 19] on icon at bounding box center [36, 19] width 32 height 15
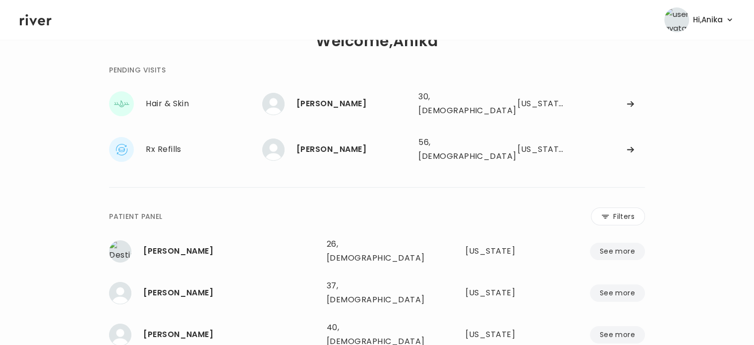
scroll to position [30, 0]
click at [341, 142] on div "[PERSON_NAME]" at bounding box center [354, 149] width 114 height 14
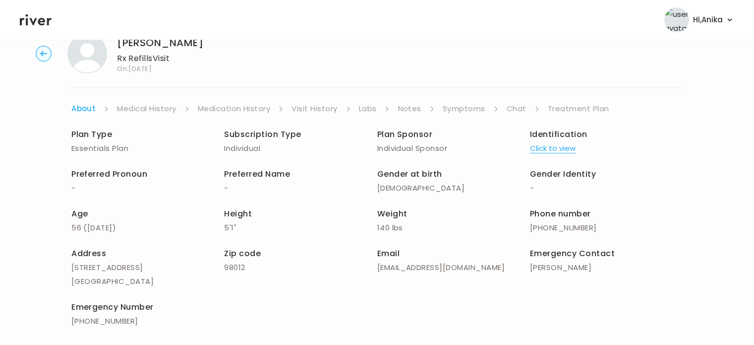
click at [454, 107] on link "Symptoms" at bounding box center [464, 109] width 43 height 14
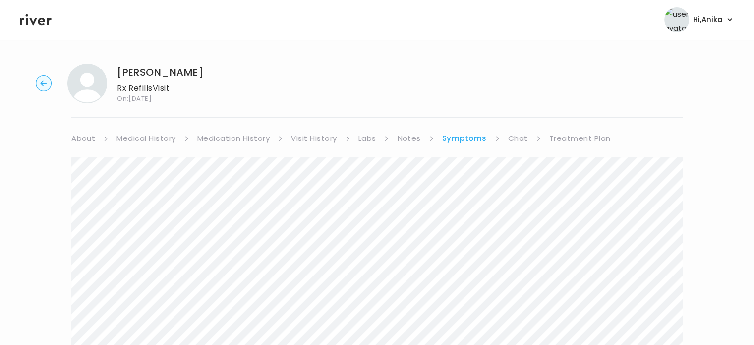
click at [254, 133] on link "Medication History" at bounding box center [233, 138] width 73 height 14
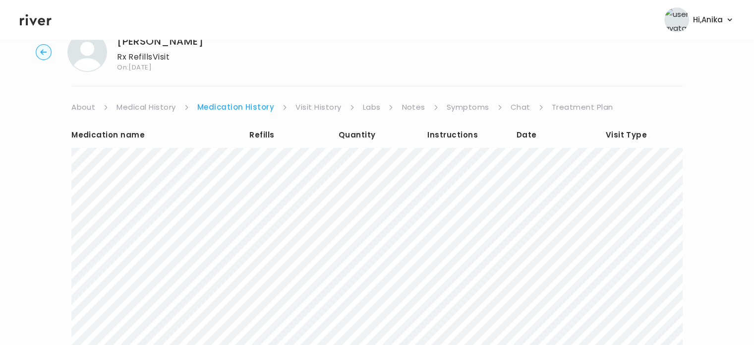
scroll to position [42, 0]
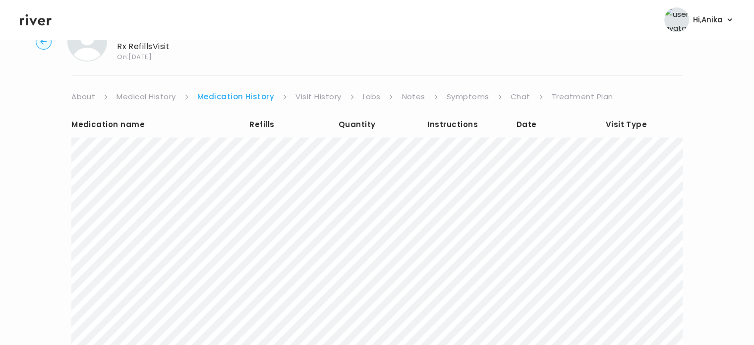
click at [312, 98] on link "Visit History" at bounding box center [319, 97] width 46 height 14
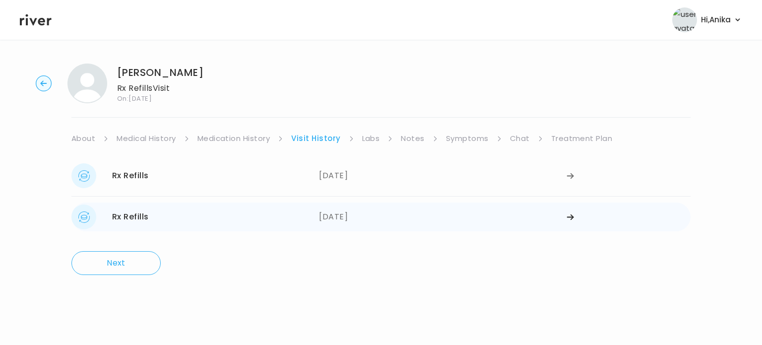
click at [339, 220] on div "[DATE]" at bounding box center [443, 216] width 248 height 25
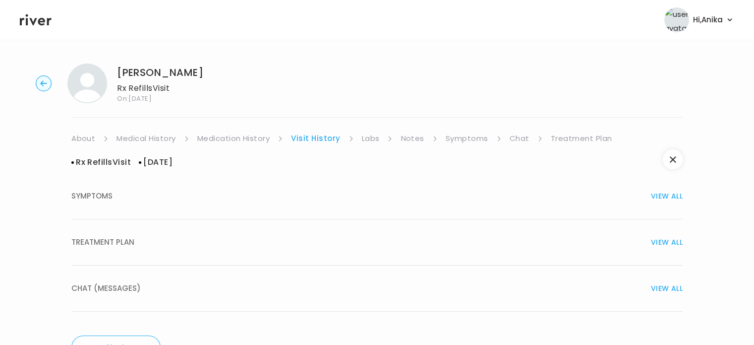
click at [340, 237] on div "TREATMENT PLAN VIEW ALL" at bounding box center [377, 242] width 612 height 14
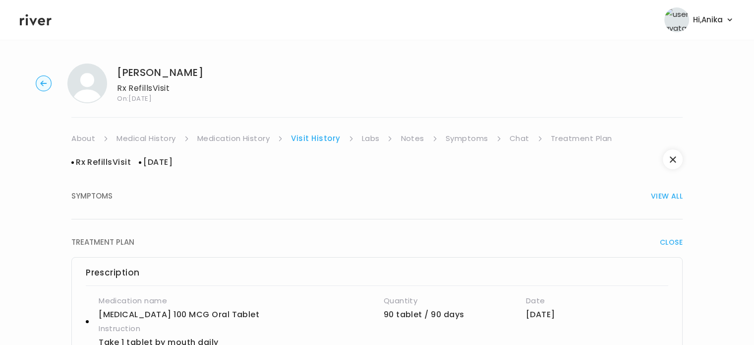
click at [668, 240] on span "CLOSE" at bounding box center [671, 242] width 23 height 14
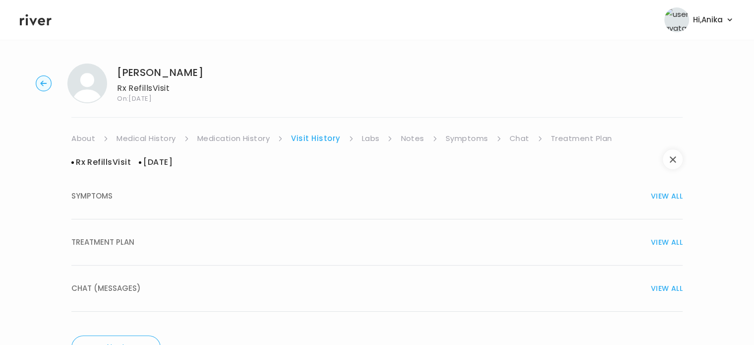
click at [677, 158] on button "button" at bounding box center [673, 159] width 20 height 20
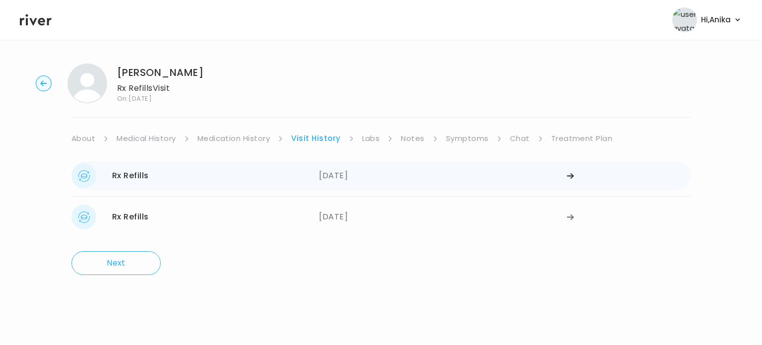
click at [353, 178] on div "[DATE]" at bounding box center [443, 175] width 248 height 25
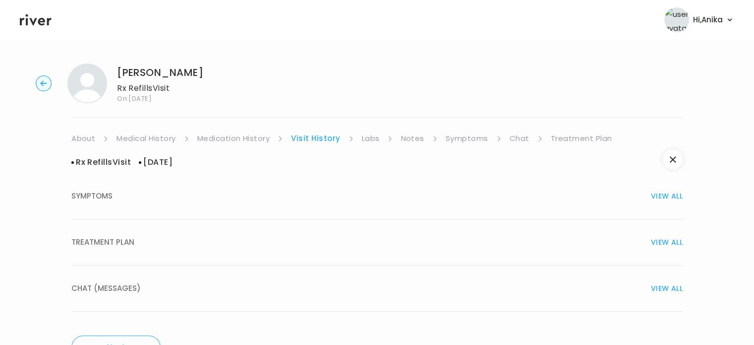
click at [355, 242] on div "TREATMENT PLAN VIEW ALL" at bounding box center [377, 242] width 612 height 14
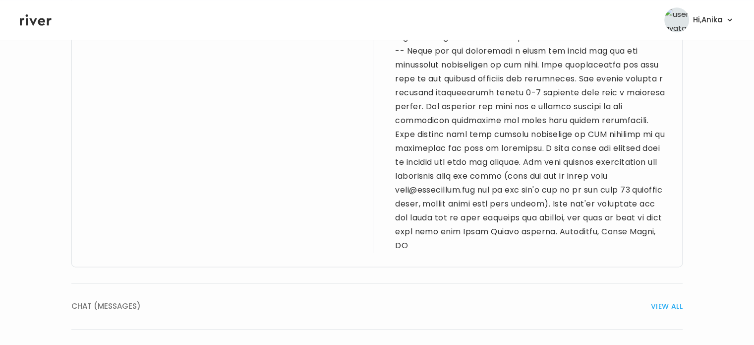
scroll to position [1279, 0]
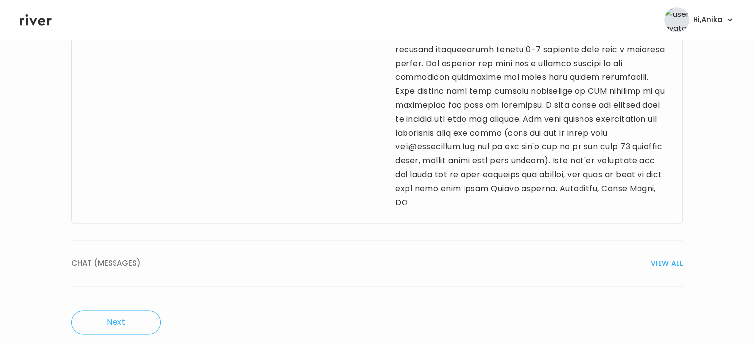
click at [656, 256] on span "VIEW ALL" at bounding box center [667, 263] width 32 height 14
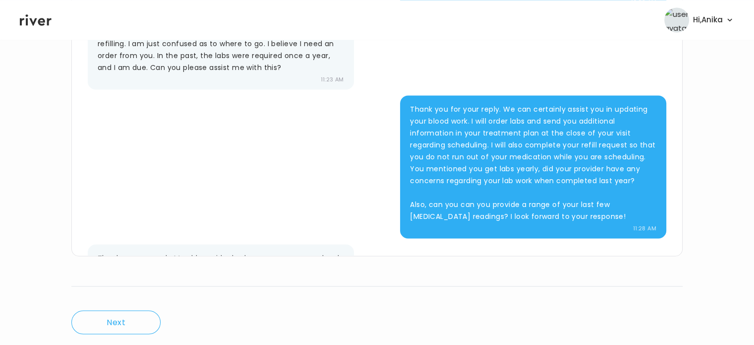
scroll to position [29, 0]
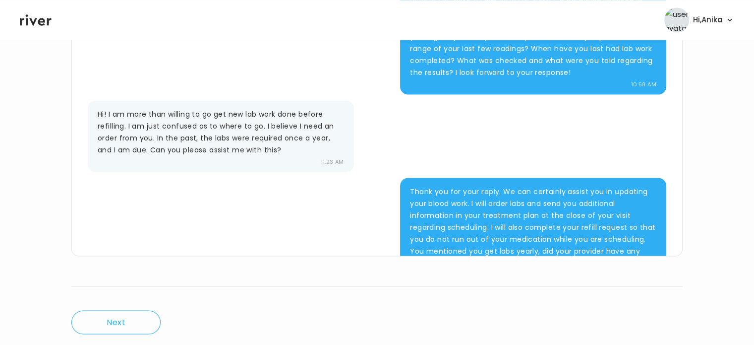
click at [40, 19] on icon at bounding box center [36, 19] width 32 height 11
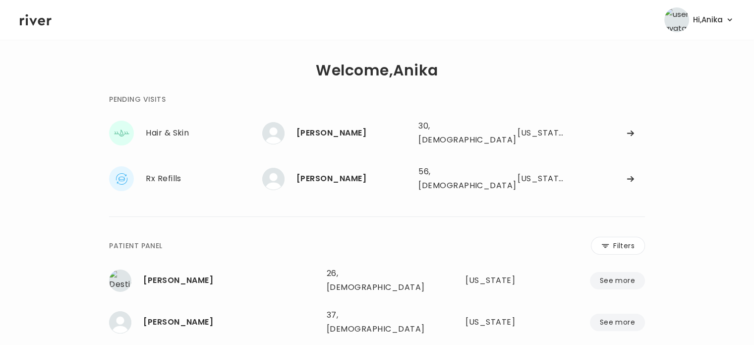
click at [147, 50] on main "**********" at bounding box center [377, 290] width 754 height 501
